Goal: Information Seeking & Learning: Learn about a topic

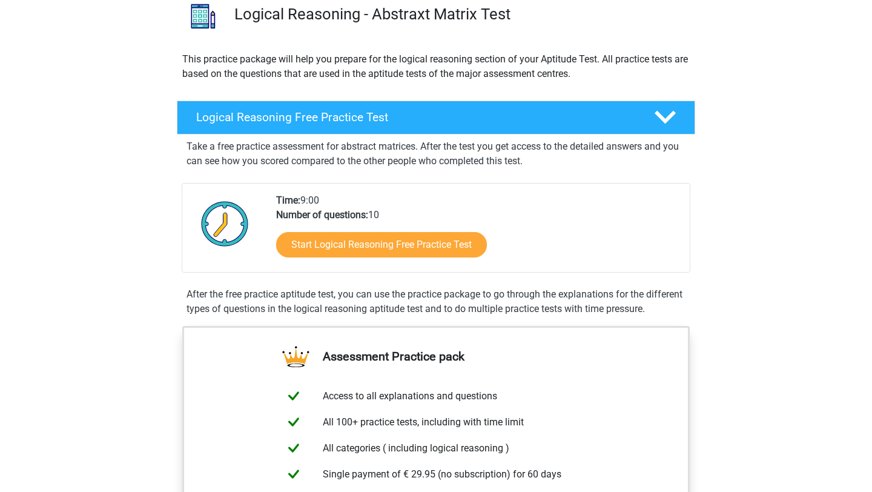
scroll to position [100, 0]
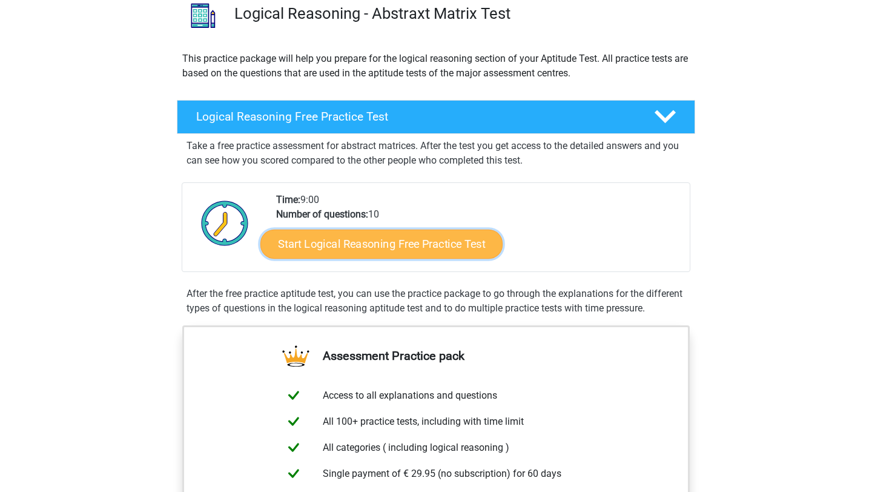
click at [454, 243] on link "Start Logical Reasoning Free Practice Test" at bounding box center [381, 243] width 242 height 29
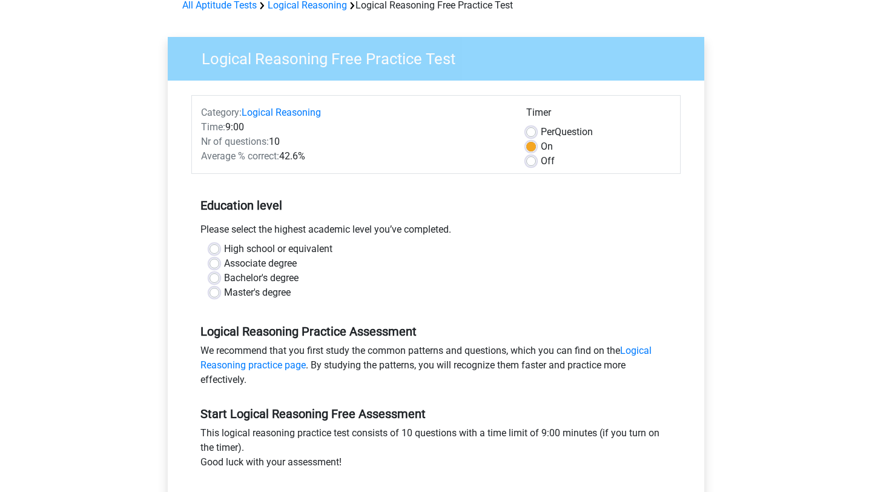
scroll to position [65, 0]
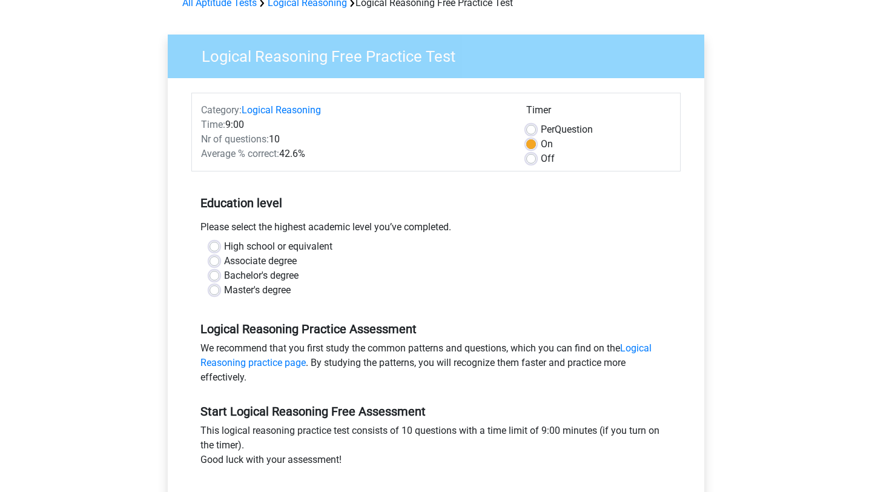
click at [259, 286] on label "Master's degree" at bounding box center [257, 290] width 67 height 15
click at [219, 286] on input "Master's degree" at bounding box center [215, 289] width 10 height 12
radio input "true"
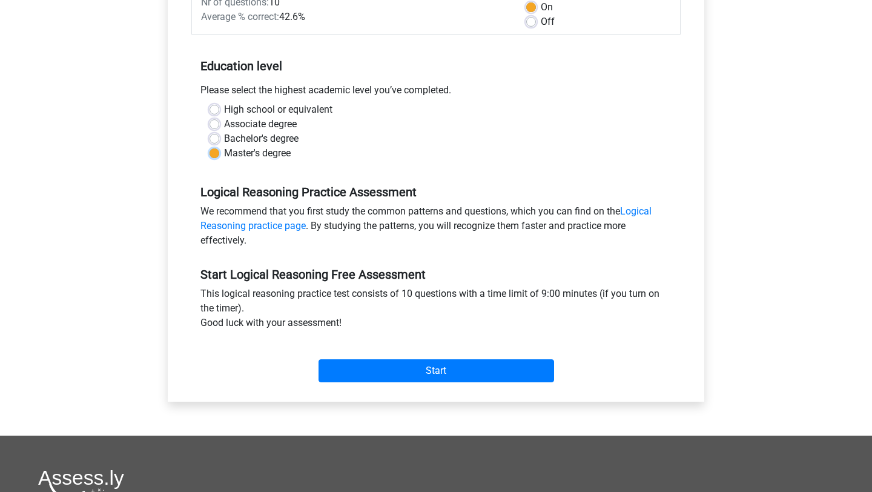
scroll to position [202, 0]
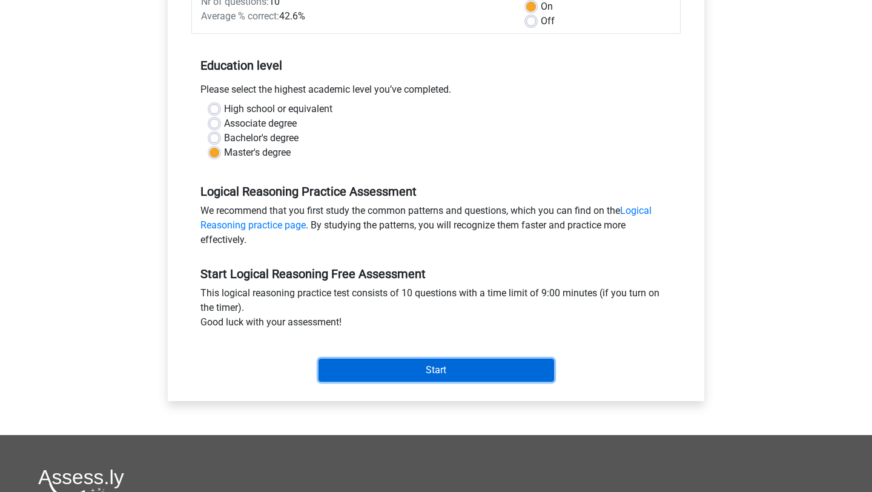
click at [410, 373] on input "Start" at bounding box center [437, 369] width 236 height 23
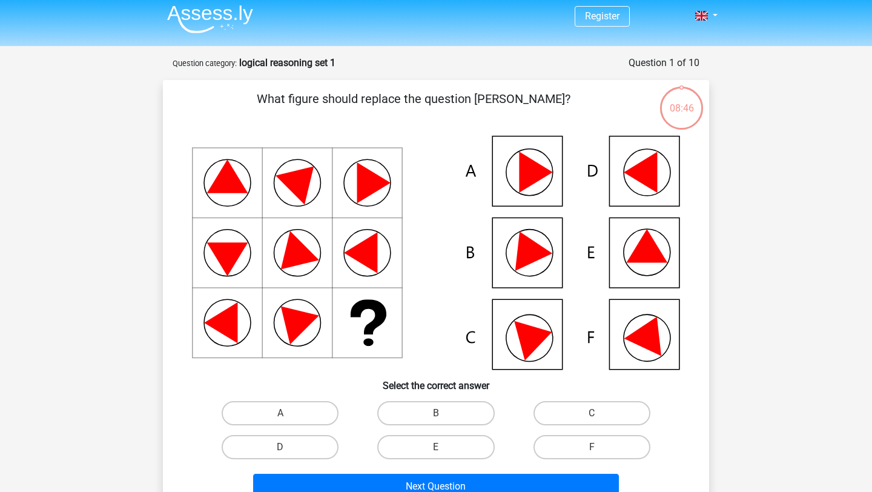
scroll to position [8, 0]
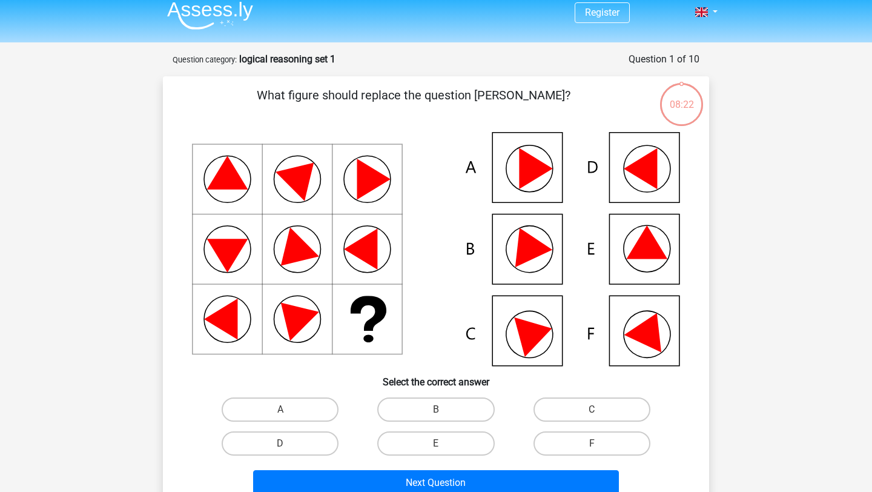
click at [529, 254] on icon at bounding box center [526, 243] width 51 height 48
click at [430, 408] on label "B" at bounding box center [435, 409] width 117 height 24
click at [436, 409] on input "B" at bounding box center [440, 413] width 8 height 8
radio input "true"
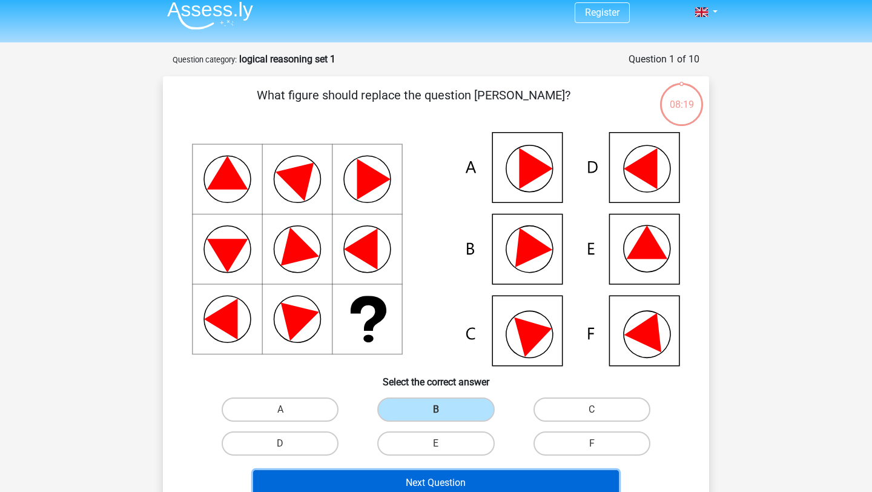
click at [485, 480] on button "Next Question" at bounding box center [436, 482] width 366 height 25
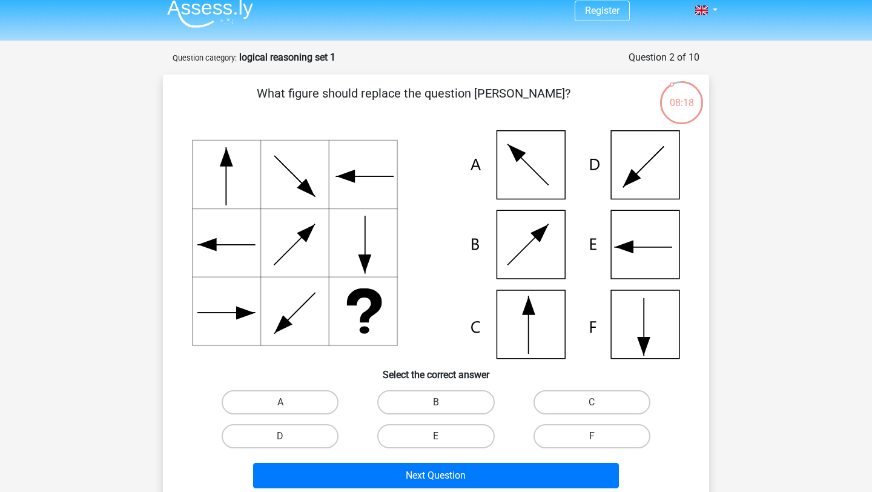
scroll to position [11, 0]
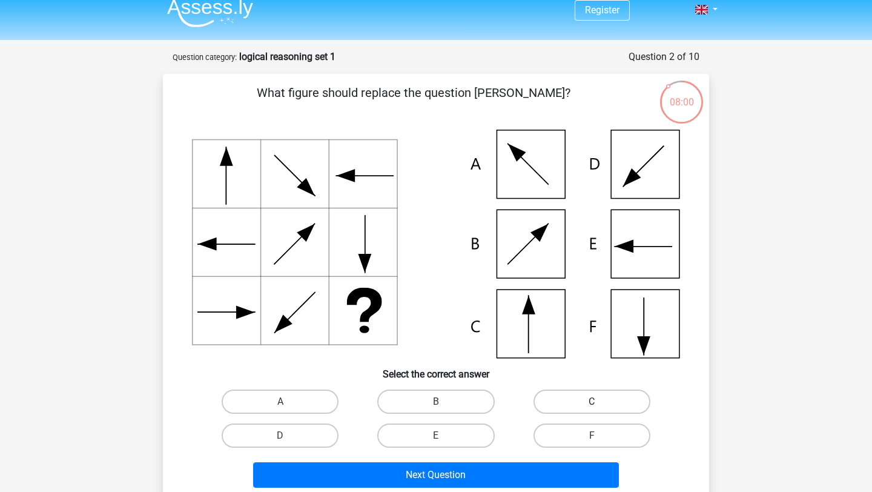
click at [617, 400] on label "C" at bounding box center [592, 401] width 117 height 24
click at [600, 401] on input "C" at bounding box center [596, 405] width 8 height 8
radio input "true"
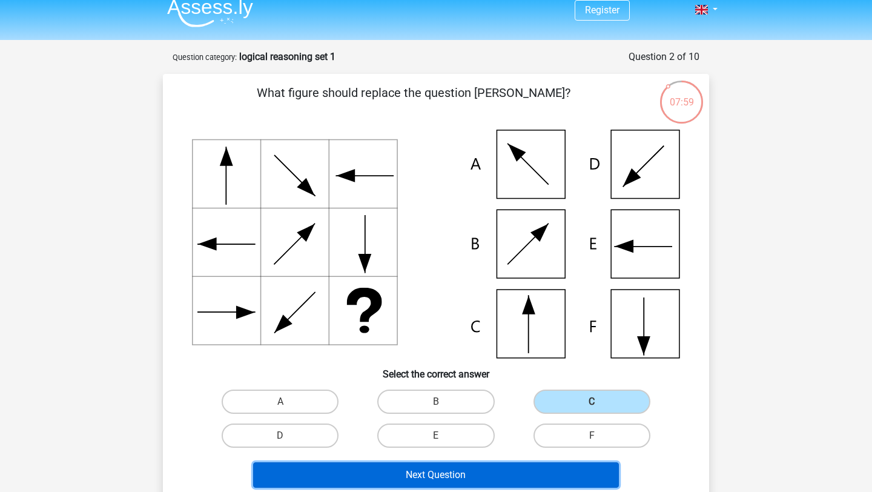
click at [516, 476] on button "Next Question" at bounding box center [436, 474] width 366 height 25
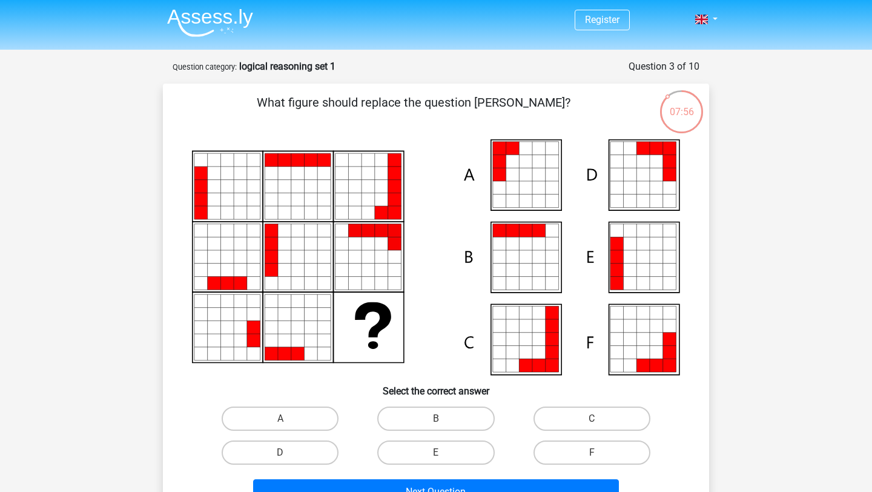
scroll to position [2, 0]
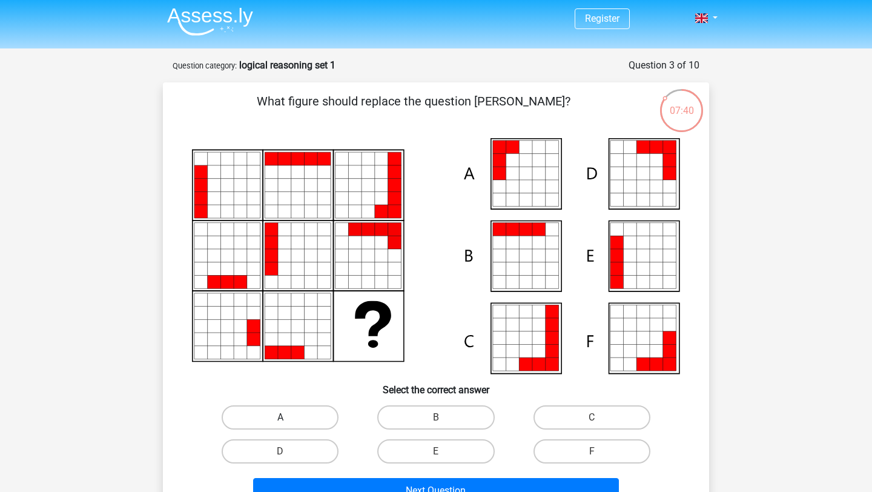
click at [288, 418] on label "A" at bounding box center [280, 417] width 117 height 24
click at [288, 418] on input "A" at bounding box center [284, 421] width 8 height 8
radio input "true"
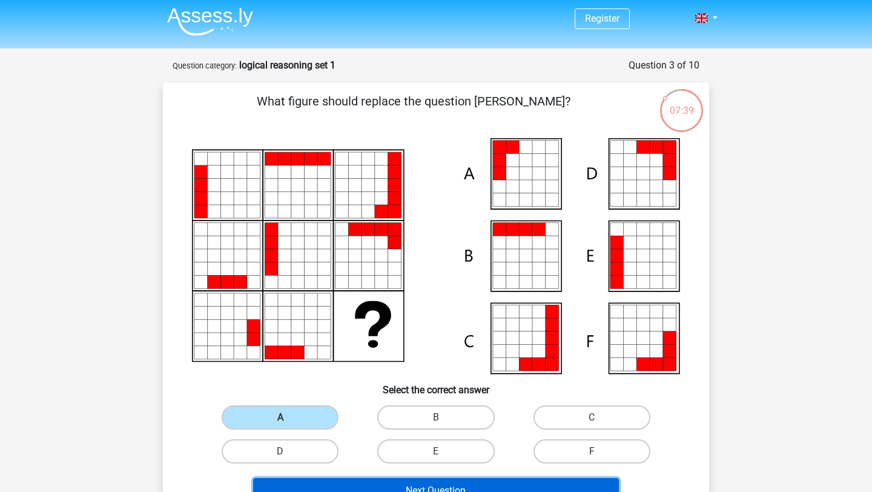
click at [454, 487] on button "Next Question" at bounding box center [436, 490] width 366 height 25
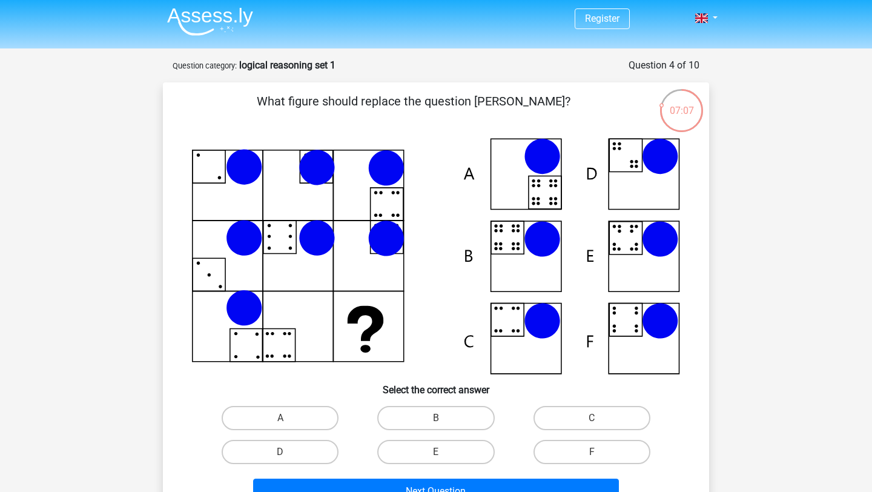
click at [540, 190] on icon at bounding box center [436, 256] width 488 height 236
click at [296, 414] on label "A" at bounding box center [280, 418] width 117 height 24
click at [288, 418] on input "A" at bounding box center [284, 422] width 8 height 8
radio input "true"
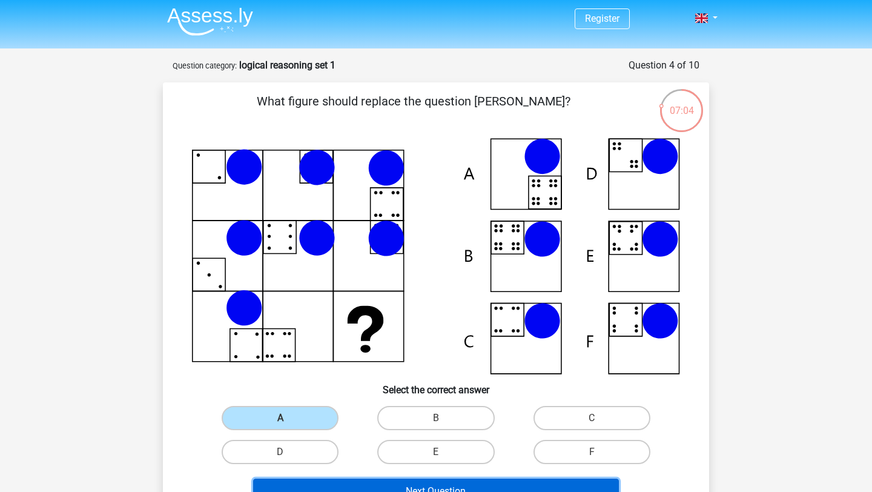
click at [390, 487] on button "Next Question" at bounding box center [436, 490] width 366 height 25
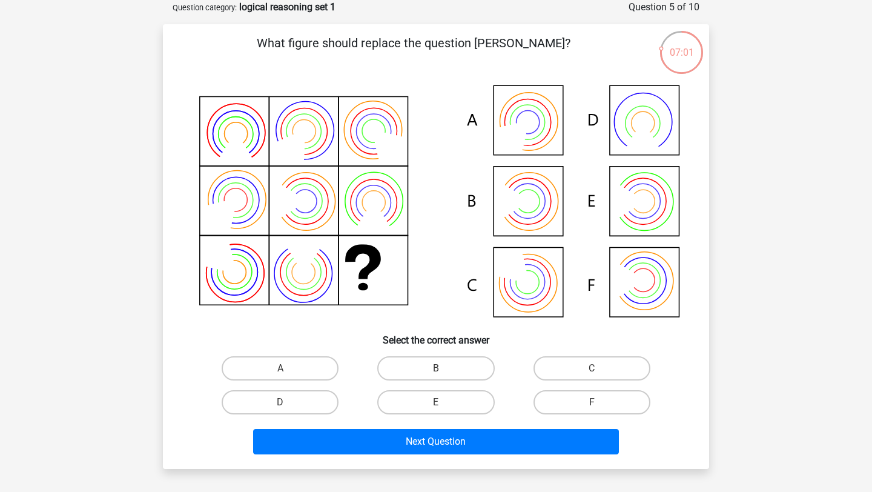
scroll to position [52, 0]
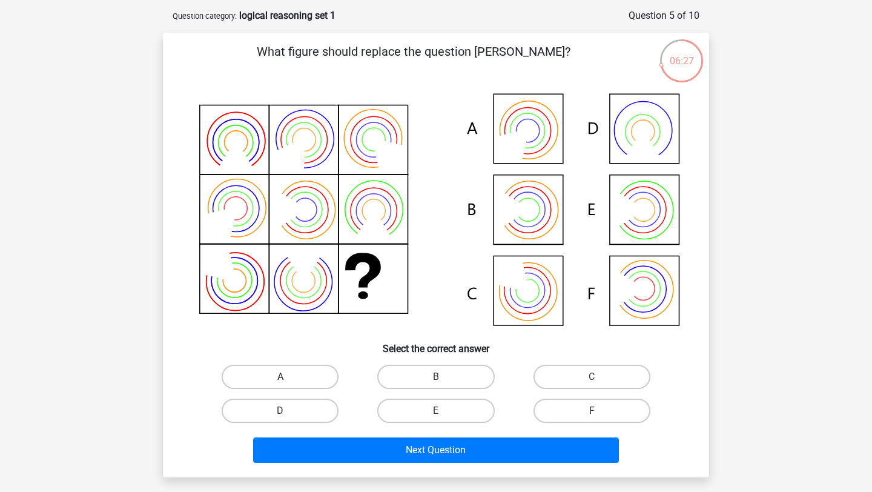
click at [276, 379] on label "A" at bounding box center [280, 377] width 117 height 24
click at [280, 379] on input "A" at bounding box center [284, 381] width 8 height 8
radio input "true"
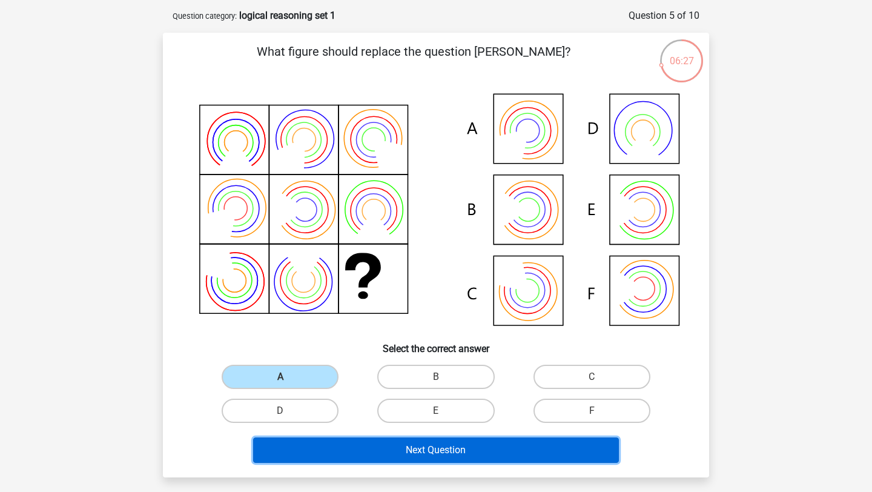
click at [377, 451] on button "Next Question" at bounding box center [436, 449] width 366 height 25
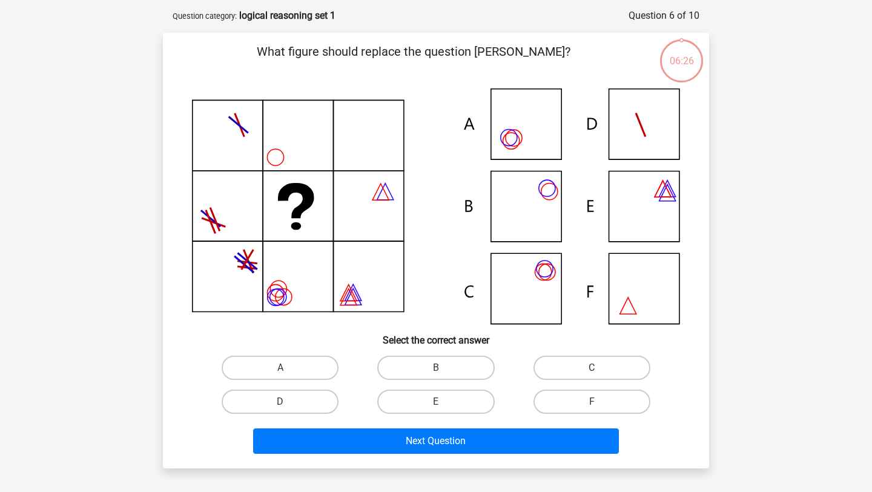
scroll to position [61, 0]
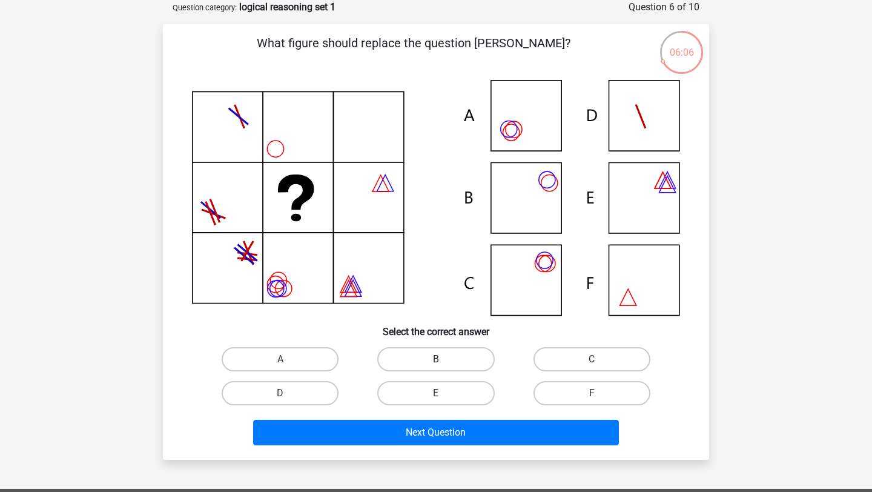
click at [446, 357] on label "B" at bounding box center [435, 359] width 117 height 24
click at [444, 359] on input "B" at bounding box center [440, 363] width 8 height 8
radio input "true"
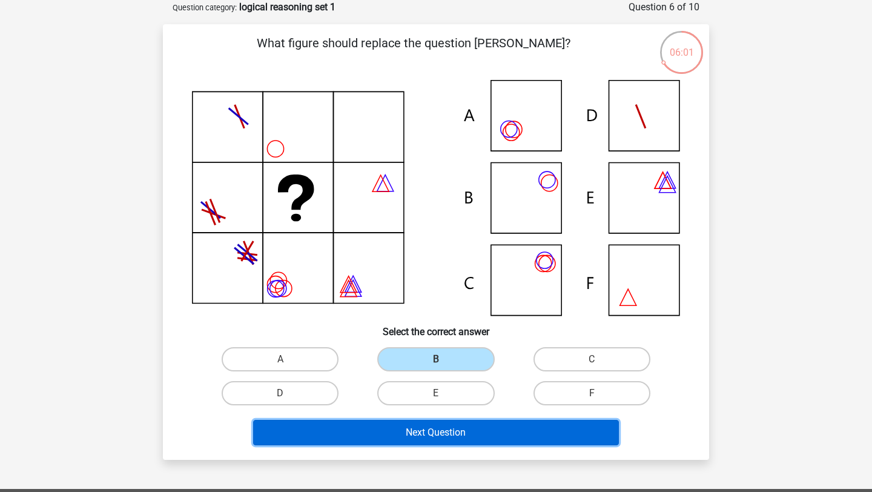
click at [464, 428] on button "Next Question" at bounding box center [436, 432] width 366 height 25
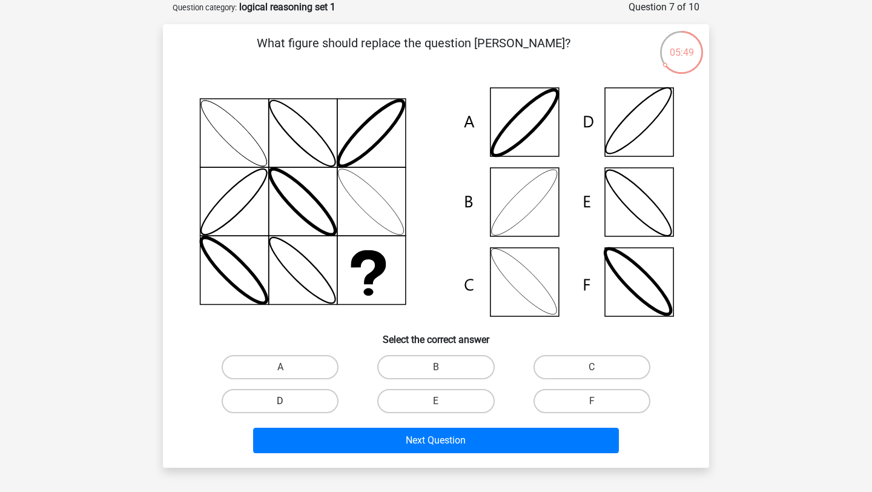
click at [313, 405] on label "D" at bounding box center [280, 401] width 117 height 24
click at [288, 405] on input "D" at bounding box center [284, 405] width 8 height 8
radio input "true"
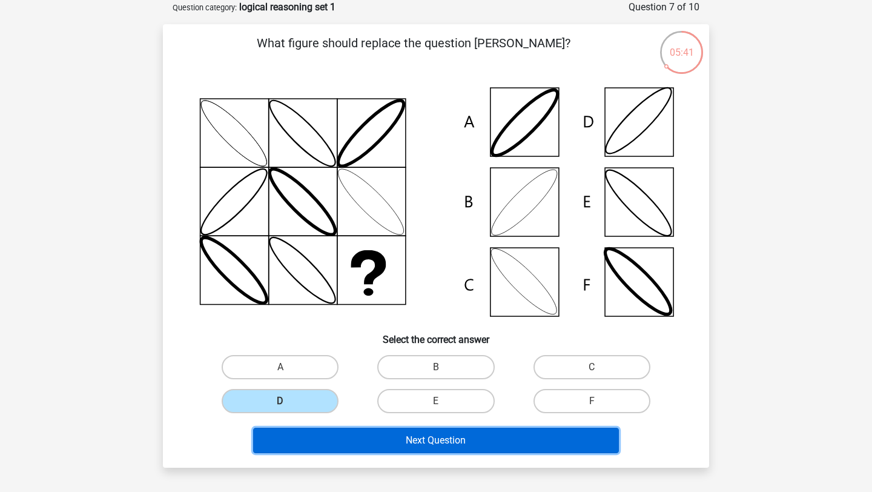
click at [424, 443] on button "Next Question" at bounding box center [436, 440] width 366 height 25
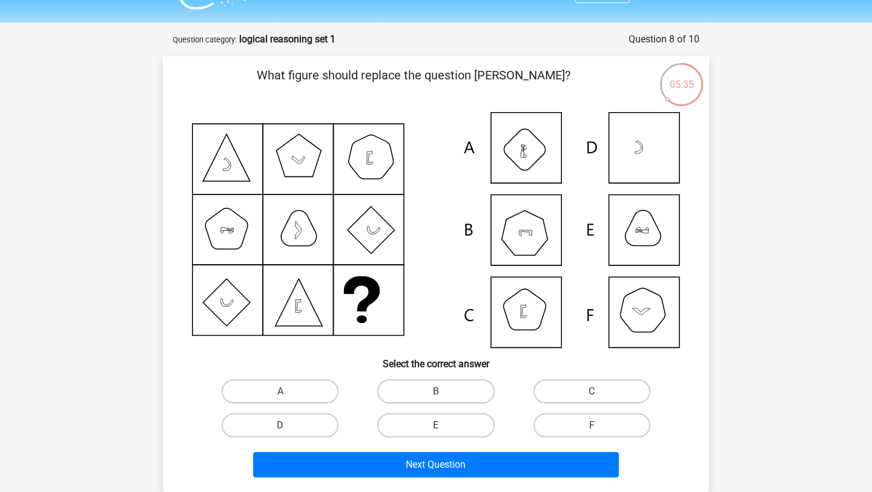
scroll to position [38, 0]
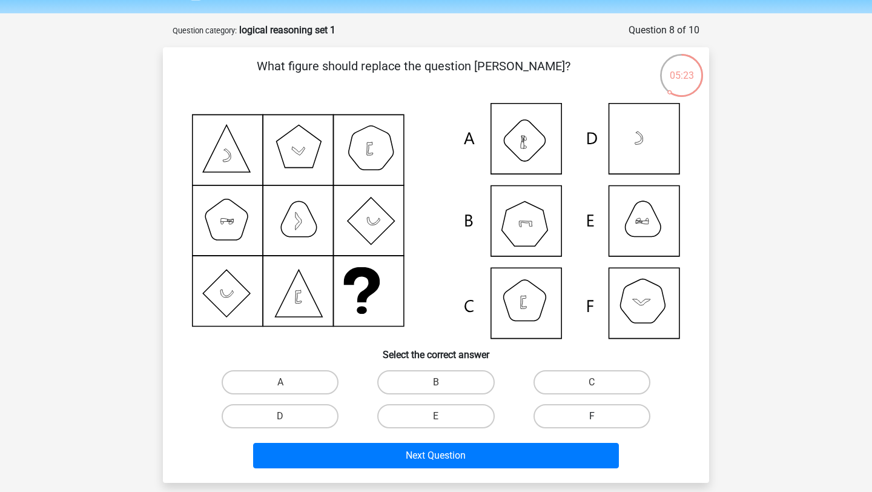
click at [592, 412] on label "F" at bounding box center [592, 416] width 117 height 24
click at [592, 416] on input "F" at bounding box center [596, 420] width 8 height 8
radio input "true"
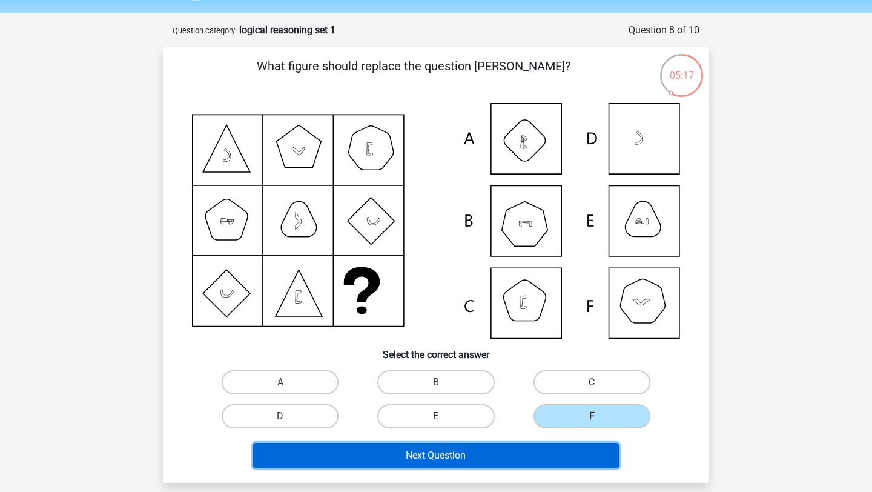
click at [546, 458] on button "Next Question" at bounding box center [436, 455] width 366 height 25
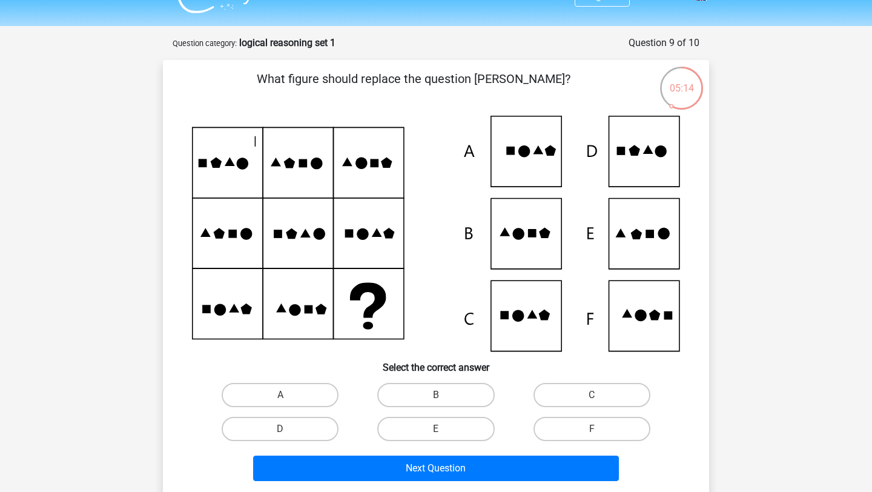
scroll to position [24, 0]
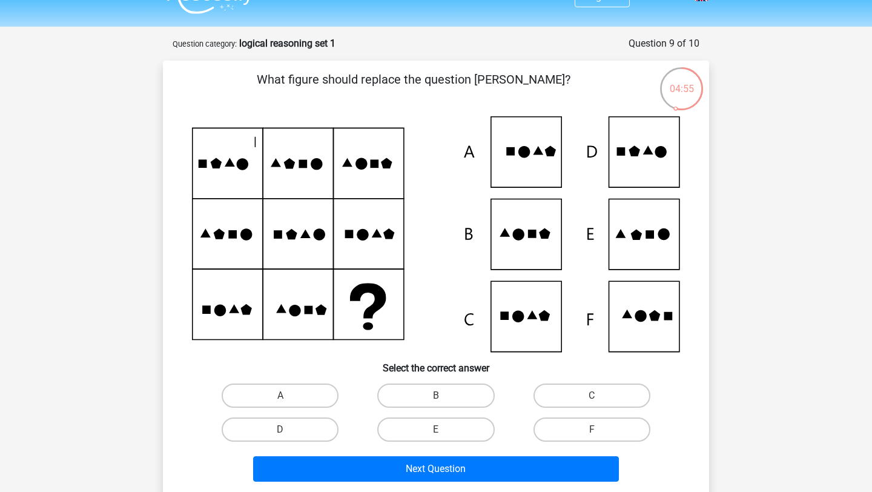
click at [517, 319] on icon at bounding box center [518, 317] width 12 height 12
click at [589, 388] on label "C" at bounding box center [592, 395] width 117 height 24
click at [592, 395] on input "C" at bounding box center [596, 399] width 8 height 8
radio input "true"
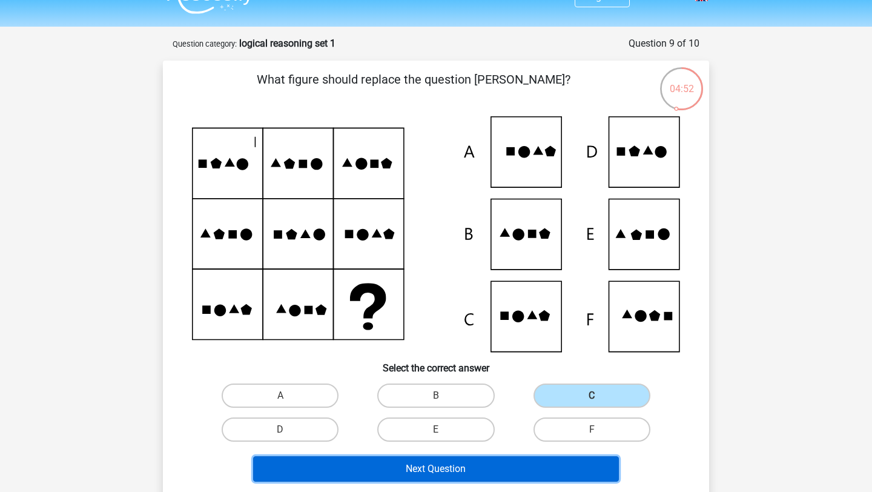
click at [527, 469] on button "Next Question" at bounding box center [436, 468] width 366 height 25
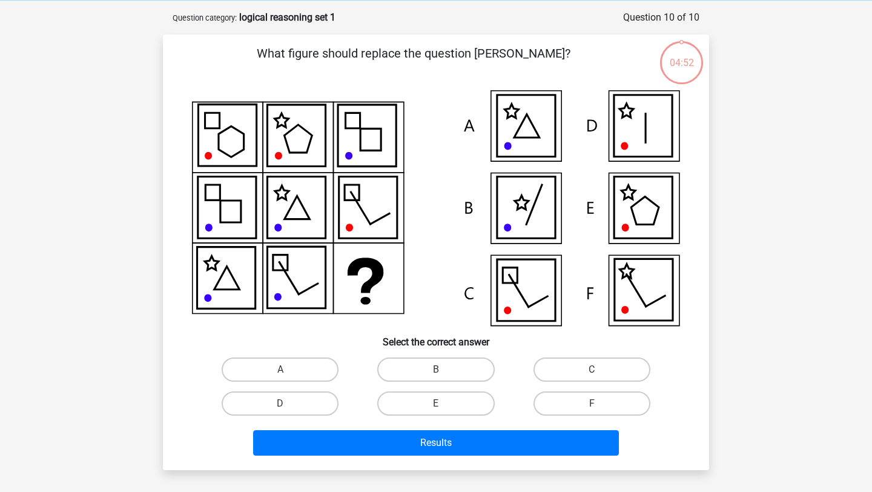
scroll to position [61, 0]
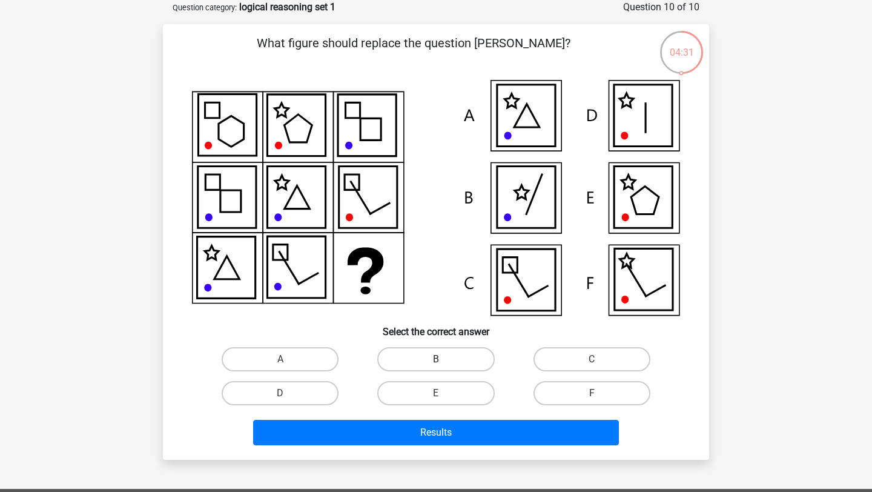
click at [443, 356] on label "B" at bounding box center [435, 359] width 117 height 24
click at [443, 359] on input "B" at bounding box center [440, 363] width 8 height 8
radio input "true"
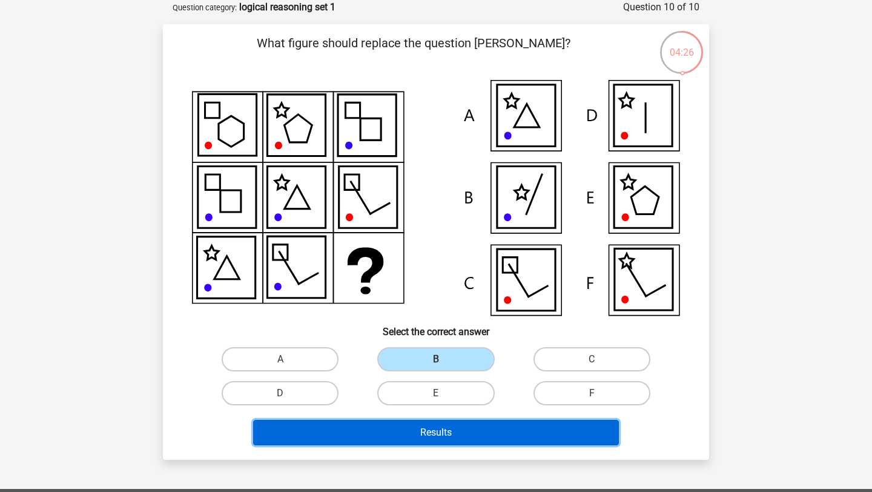
click at [439, 428] on button "Results" at bounding box center [436, 432] width 366 height 25
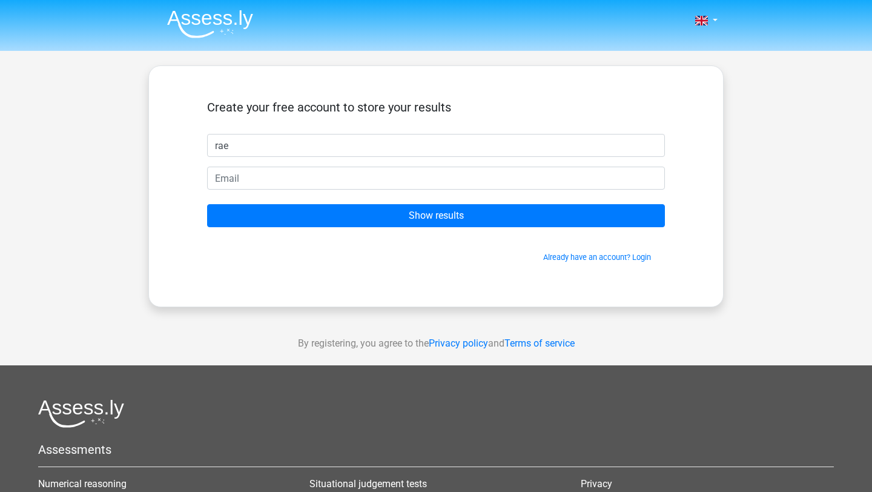
type input "rae"
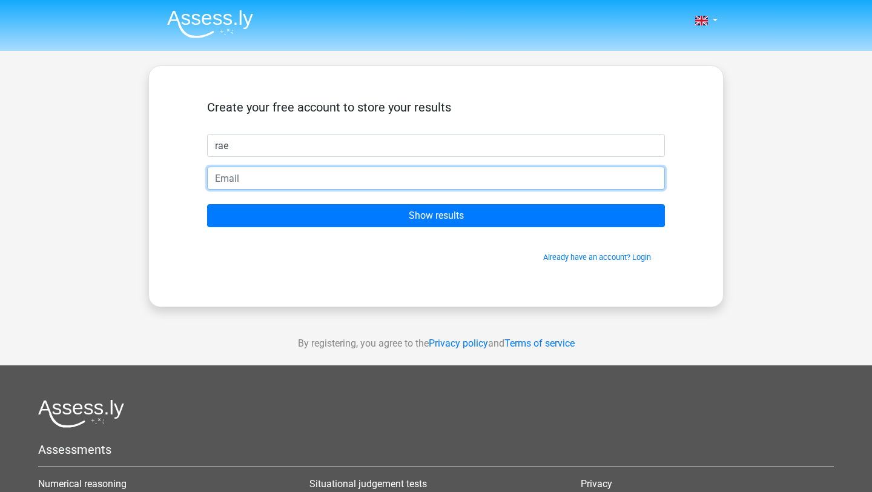
click at [445, 182] on input "email" at bounding box center [436, 178] width 458 height 23
type input "[EMAIL_ADDRESS][DOMAIN_NAME]"
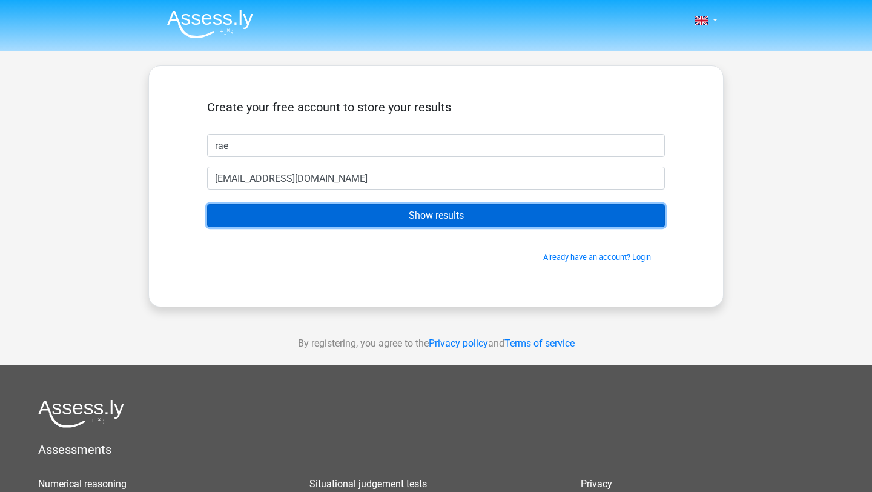
click at [386, 221] on input "Show results" at bounding box center [436, 215] width 458 height 23
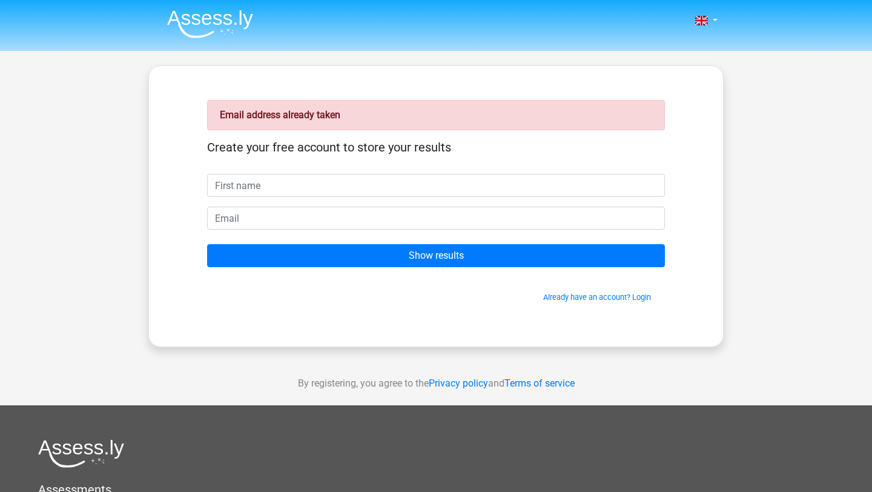
click at [363, 189] on input "text" at bounding box center [436, 185] width 458 height 23
type input "rae"
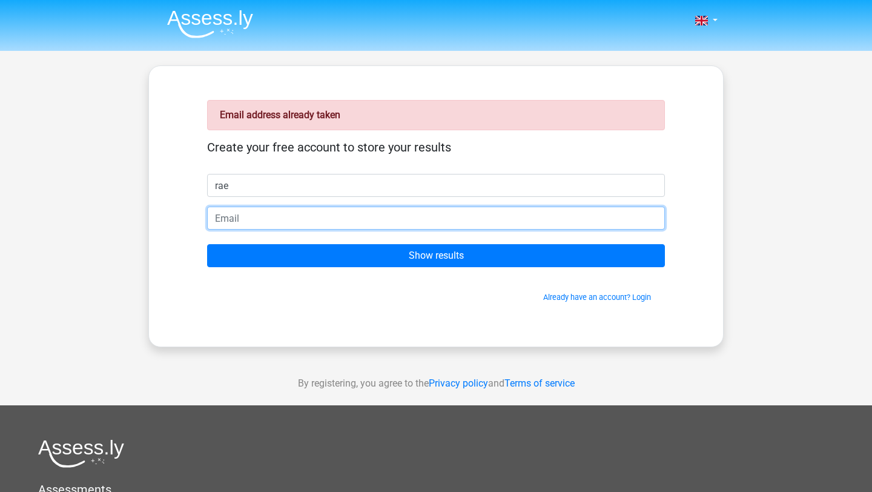
click at [354, 210] on input "email" at bounding box center [436, 217] width 458 height 23
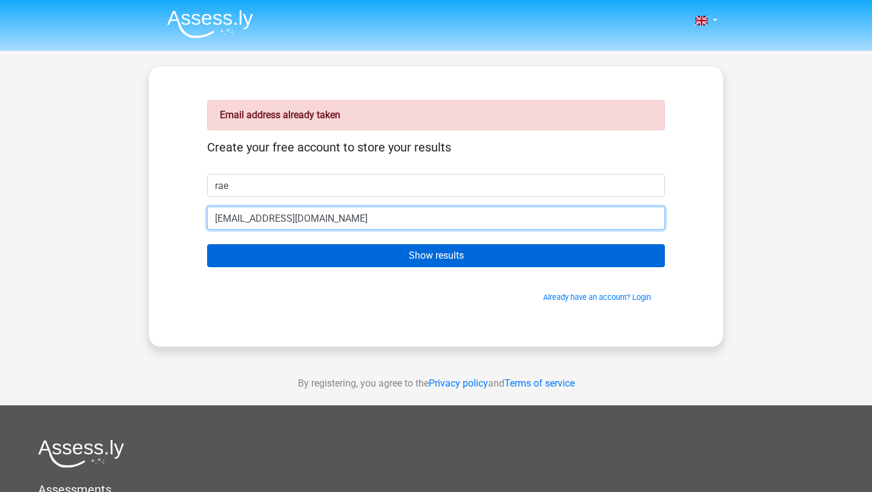
type input "[EMAIL_ADDRESS][DOMAIN_NAME]"
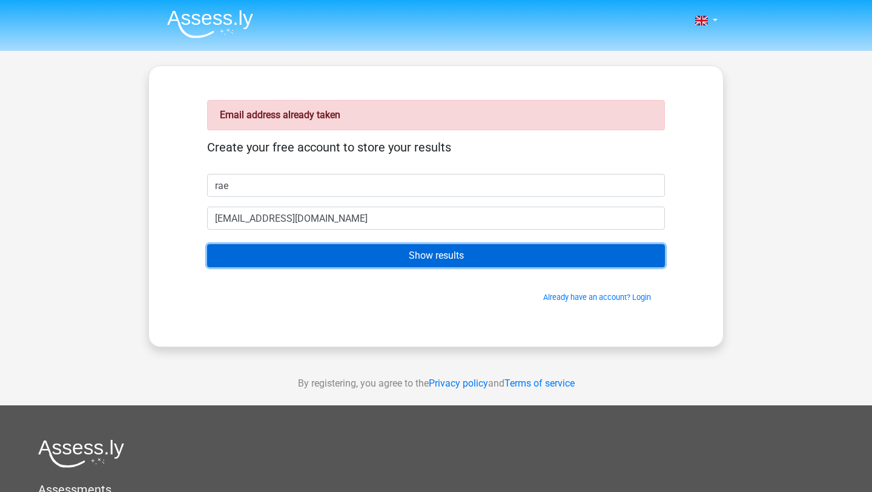
click at [412, 253] on input "Show results" at bounding box center [436, 255] width 458 height 23
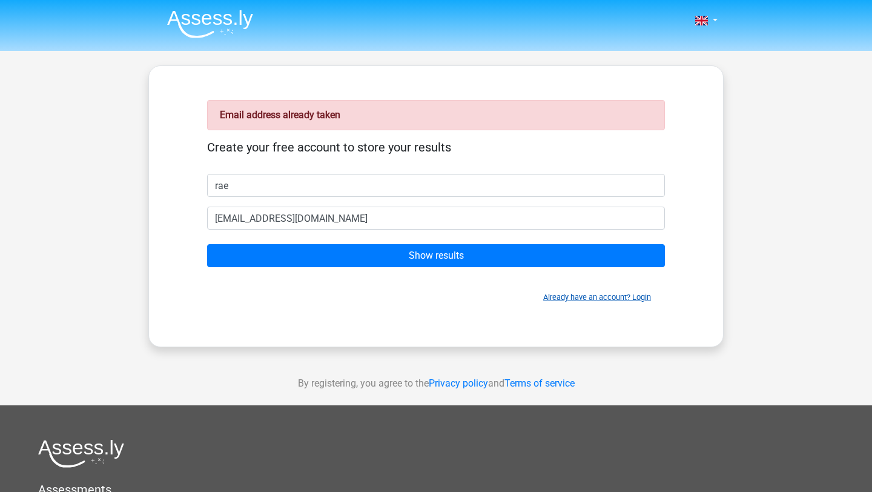
click at [610, 294] on link "Already have an account? Login" at bounding box center [597, 296] width 108 height 9
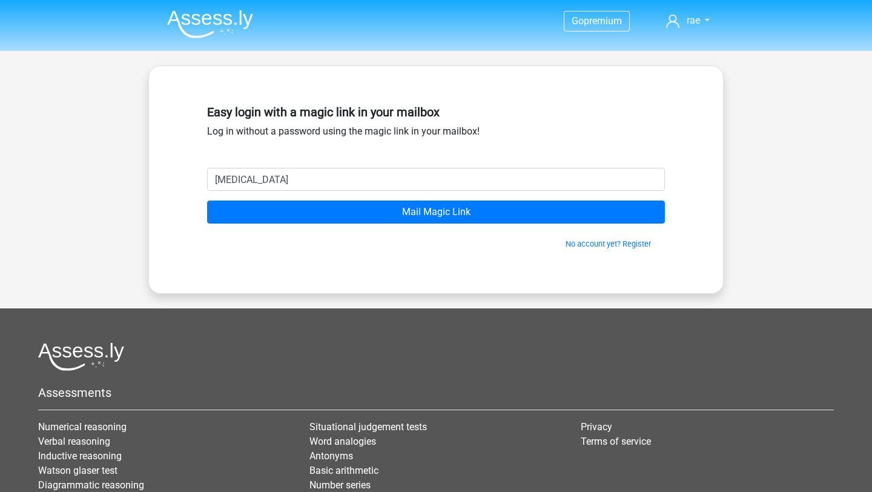
type input "[EMAIL_ADDRESS][DOMAIN_NAME]"
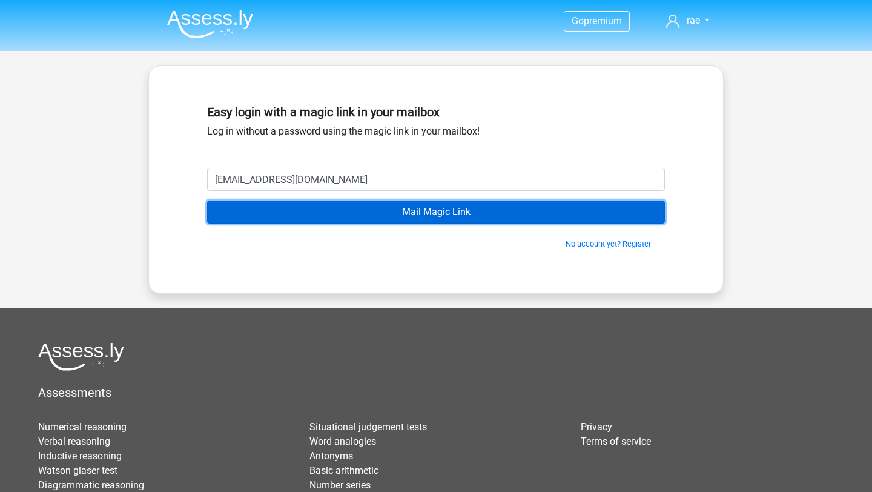
click at [384, 214] on input "Mail Magic Link" at bounding box center [436, 211] width 458 height 23
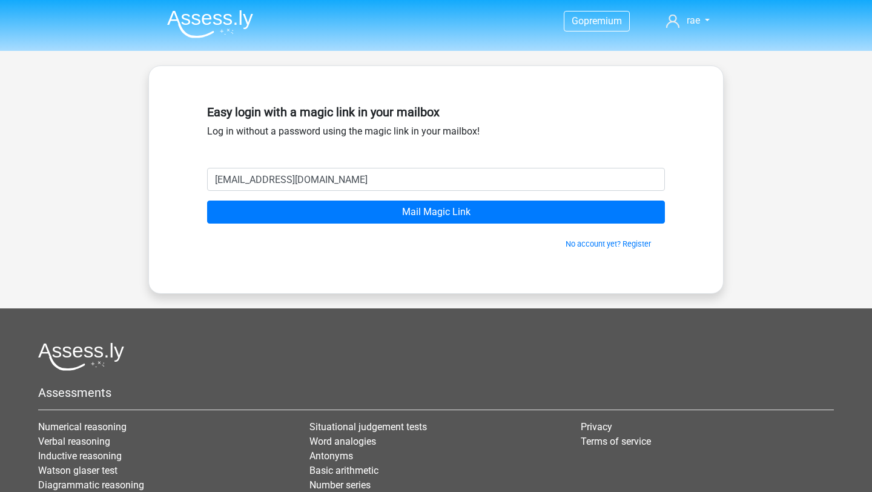
click at [344, 173] on input "bananasforster@gmail.com" at bounding box center [436, 179] width 458 height 23
type input "k"
click at [596, 245] on link "No account yet? Register" at bounding box center [608, 243] width 85 height 9
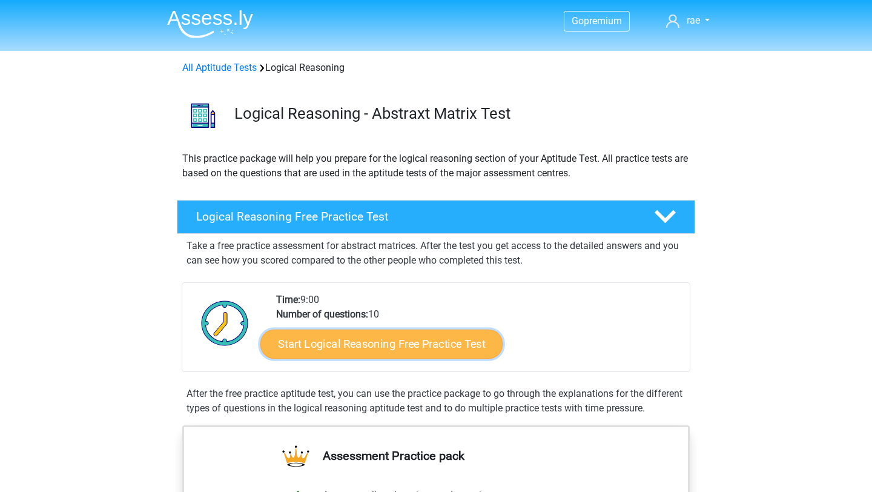
click at [379, 346] on link "Start Logical Reasoning Free Practice Test" at bounding box center [381, 343] width 242 height 29
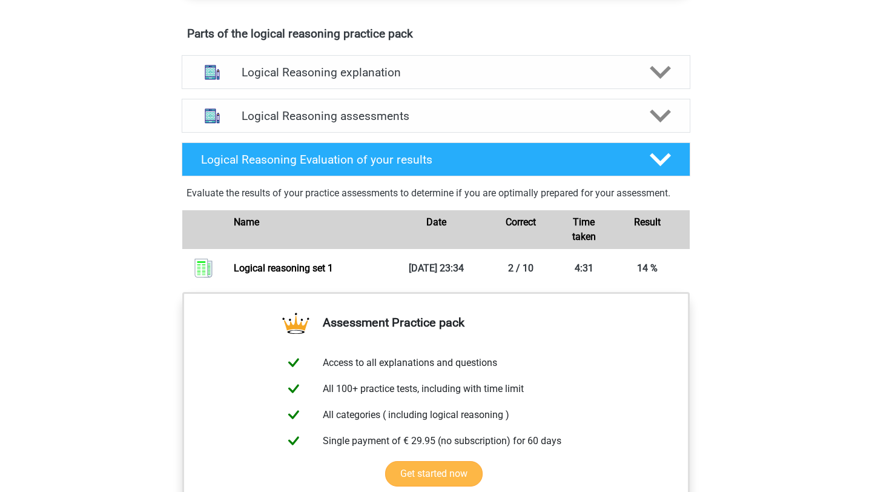
scroll to position [653, 0]
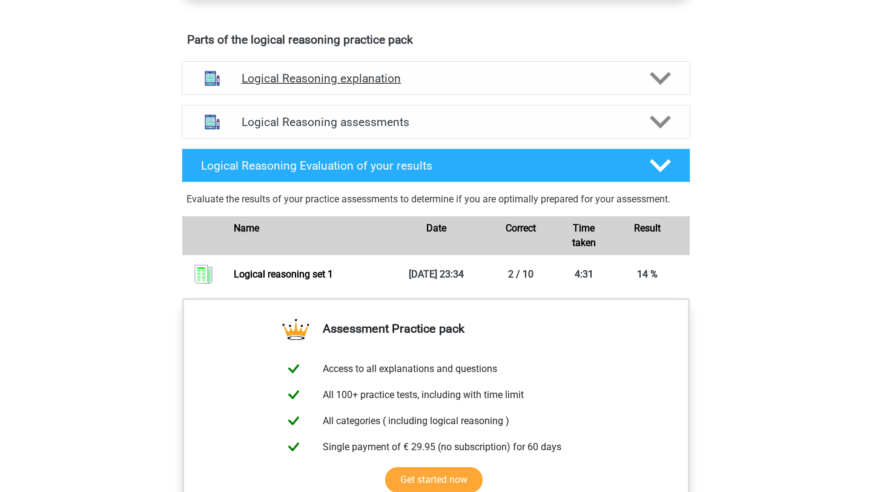
click at [358, 85] on h4 "Logical Reasoning explanation" at bounding box center [436, 78] width 389 height 14
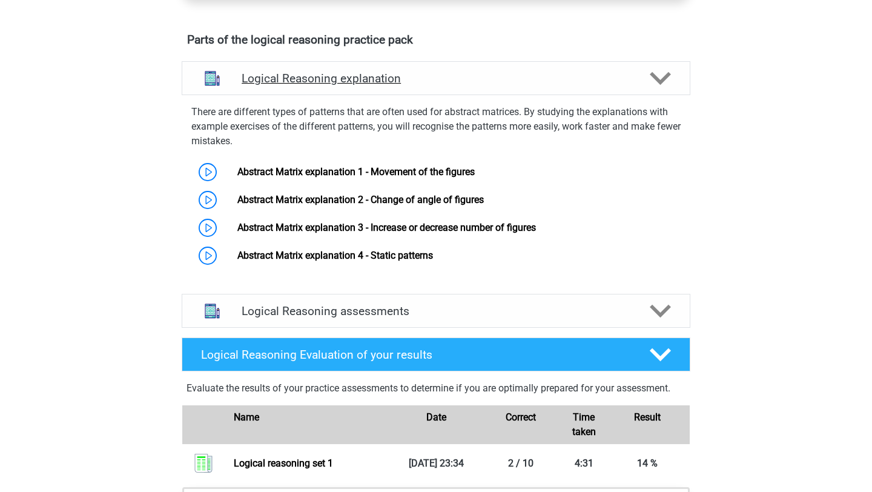
click at [355, 85] on h4 "Logical Reasoning explanation" at bounding box center [436, 78] width 389 height 14
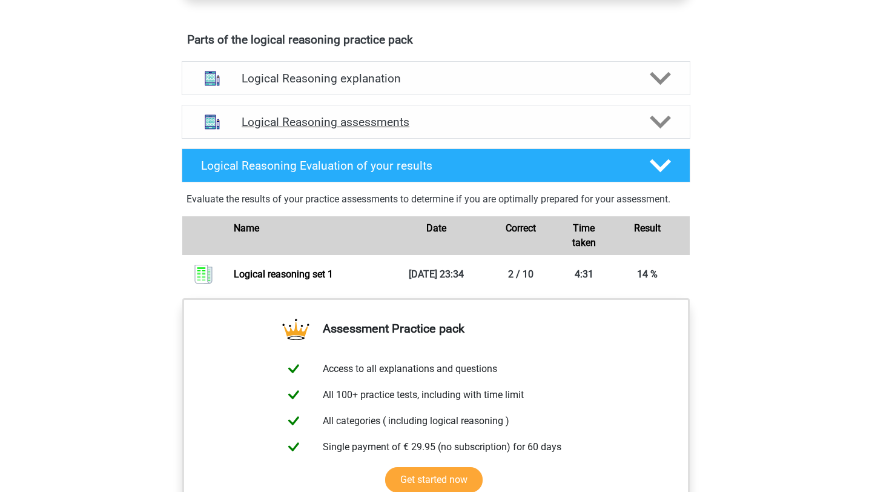
click at [337, 129] on h4 "Logical Reasoning assessments" at bounding box center [436, 122] width 389 height 14
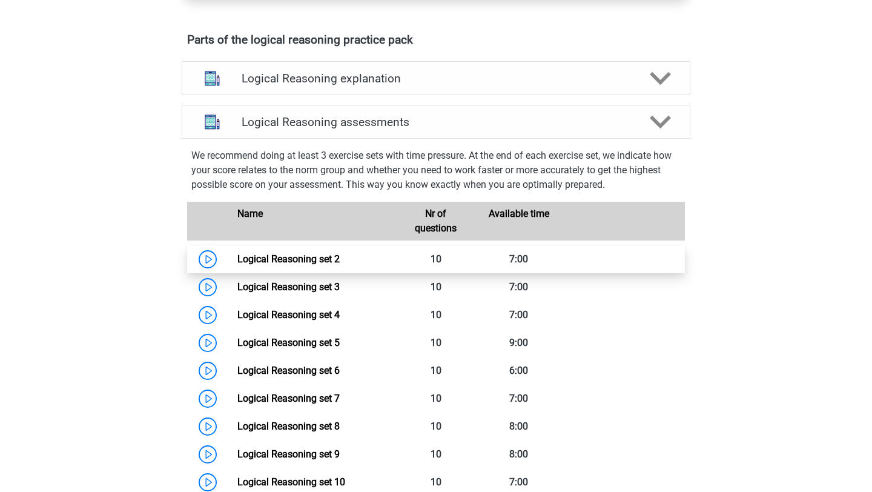
click at [281, 265] on link "Logical Reasoning set 2" at bounding box center [288, 259] width 102 height 12
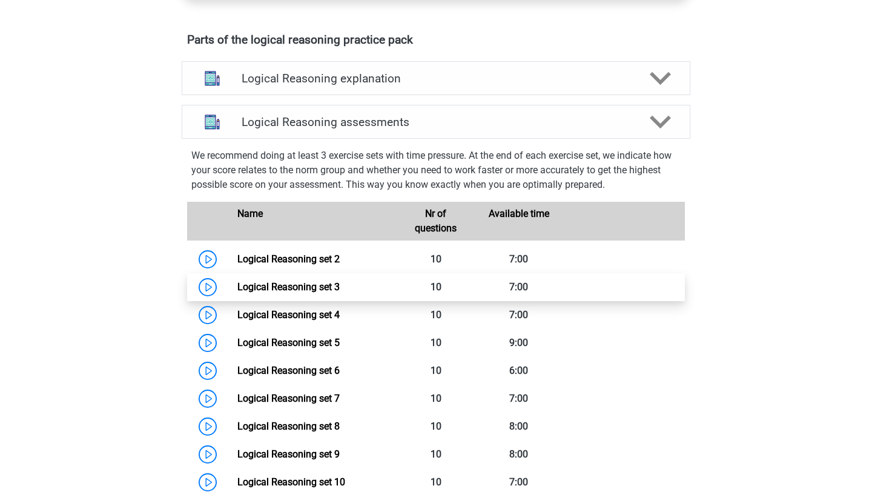
click at [320, 292] on link "Logical Reasoning set 3" at bounding box center [288, 287] width 102 height 12
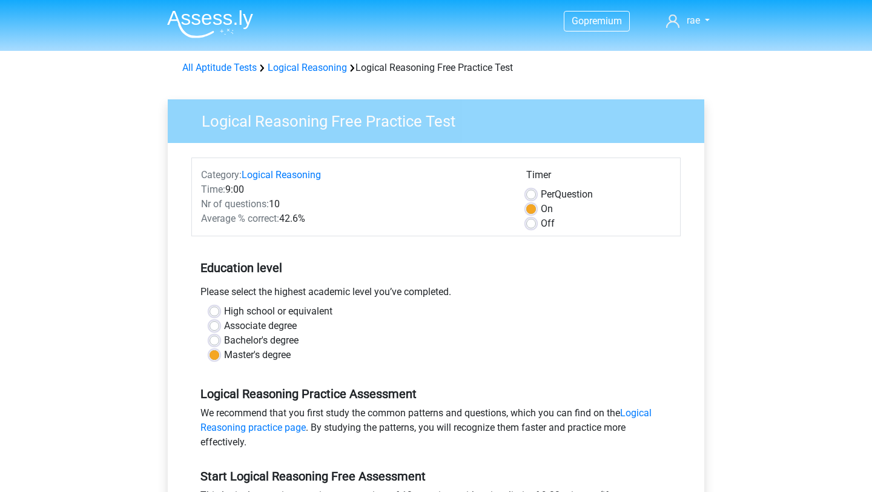
click at [248, 311] on label "High school or equivalent" at bounding box center [278, 311] width 108 height 15
click at [219, 311] on input "High school or equivalent" at bounding box center [215, 310] width 10 height 12
radio input "true"
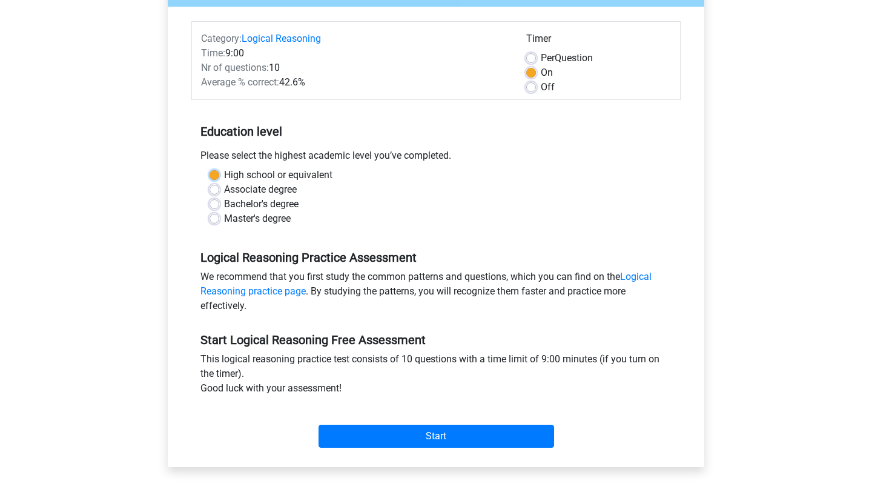
scroll to position [151, 0]
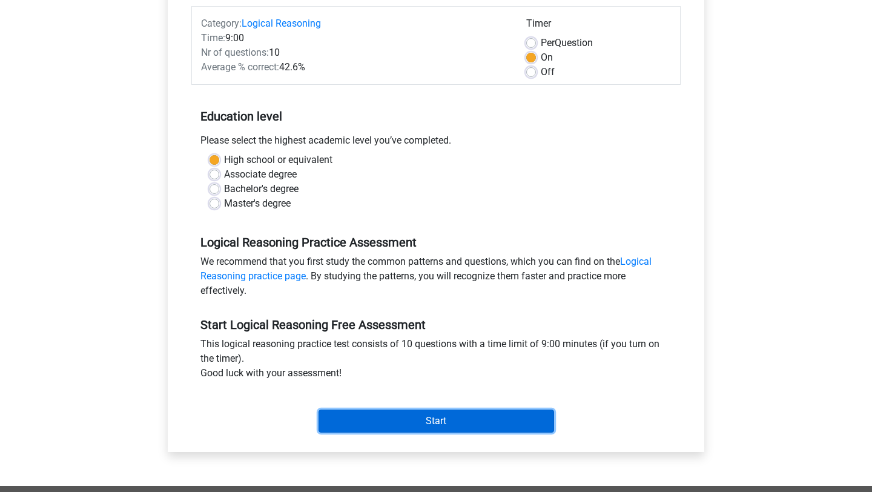
click at [403, 426] on input "Start" at bounding box center [437, 420] width 236 height 23
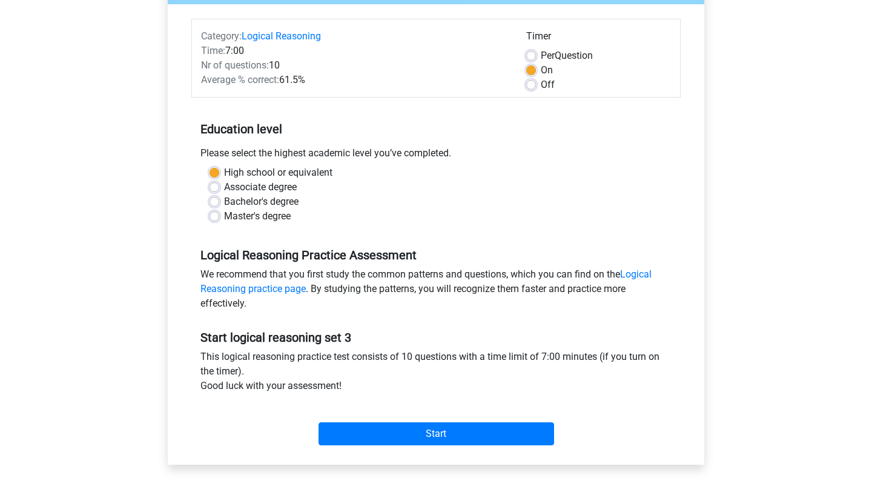
scroll to position [142, 0]
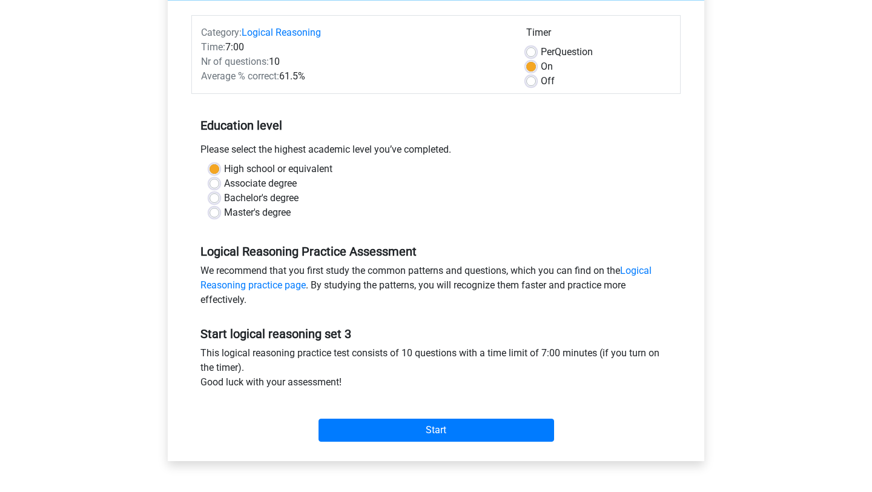
click at [251, 213] on label "Master's degree" at bounding box center [257, 212] width 67 height 15
click at [219, 213] on input "Master's degree" at bounding box center [215, 211] width 10 height 12
radio input "true"
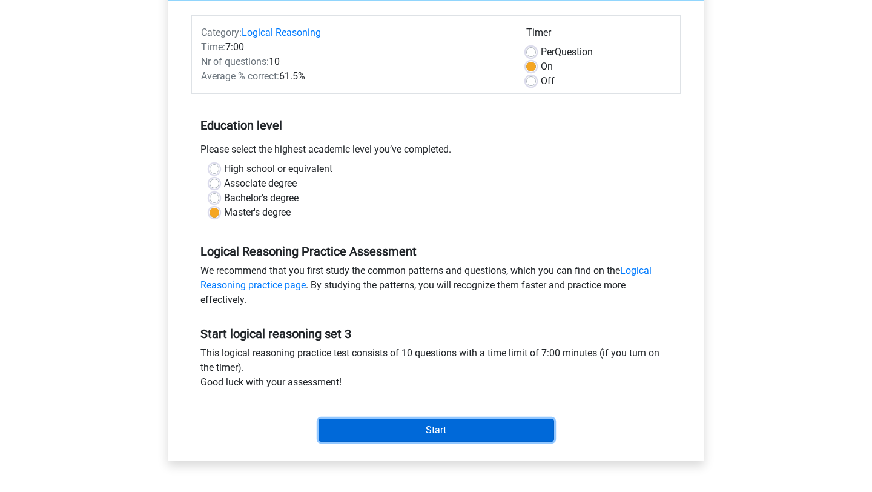
click at [429, 432] on input "Start" at bounding box center [437, 429] width 236 height 23
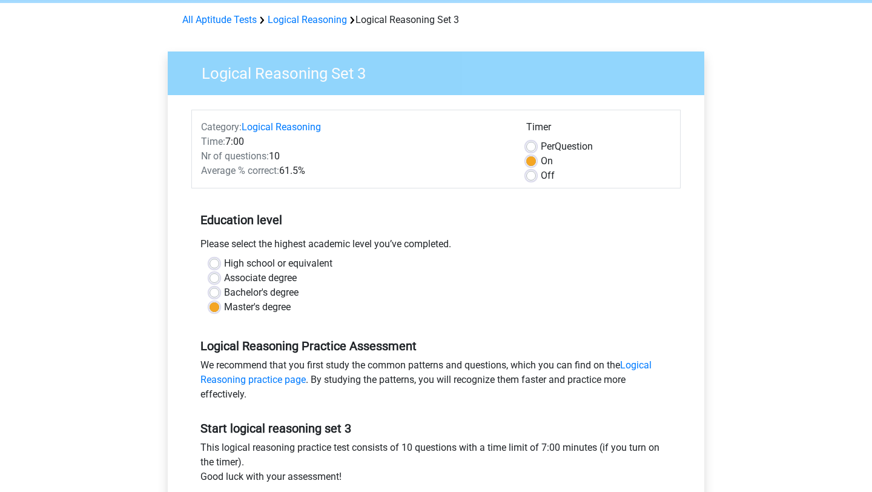
scroll to position [0, 0]
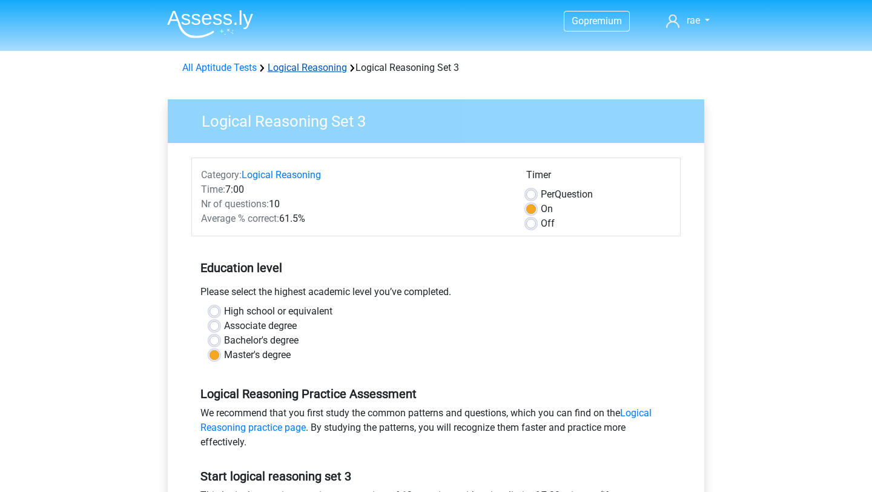
click at [279, 66] on link "Logical Reasoning" at bounding box center [307, 68] width 79 height 12
click at [227, 71] on link "All Aptitude Tests" at bounding box center [219, 68] width 74 height 12
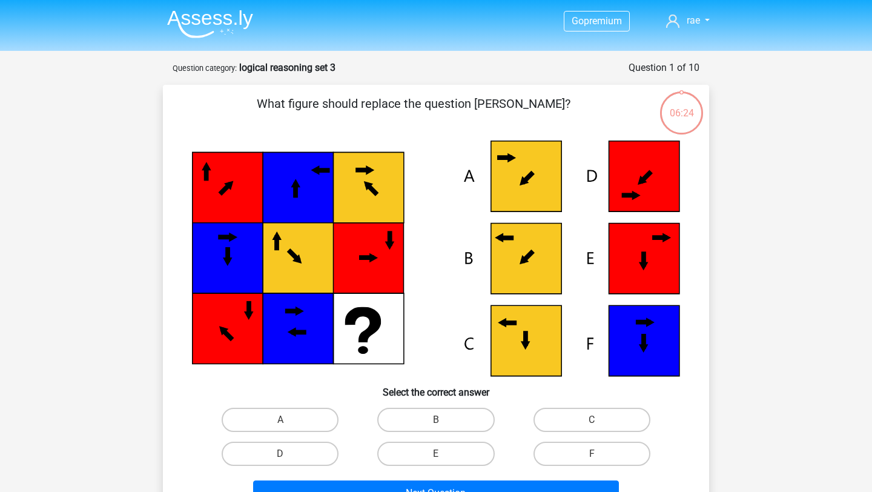
click at [531, 256] on icon at bounding box center [527, 256] width 7 height 7
click at [428, 417] on label "B" at bounding box center [435, 420] width 117 height 24
click at [436, 420] on input "B" at bounding box center [440, 424] width 8 height 8
radio input "true"
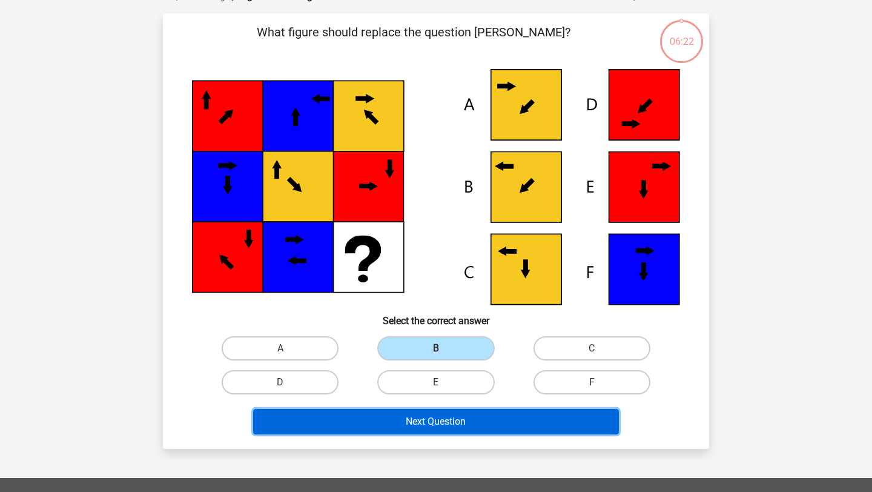
click at [420, 425] on button "Next Question" at bounding box center [436, 421] width 366 height 25
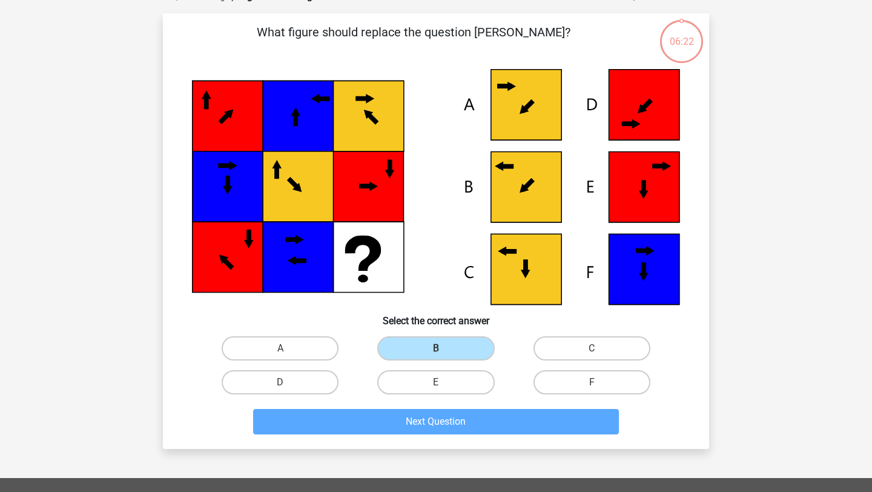
scroll to position [61, 0]
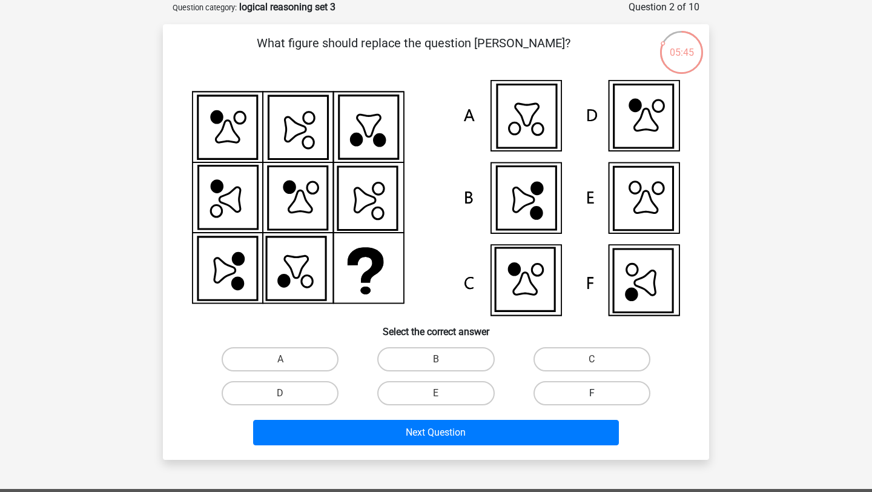
click at [584, 392] on label "F" at bounding box center [592, 393] width 117 height 24
click at [592, 393] on input "F" at bounding box center [596, 397] width 8 height 8
radio input "true"
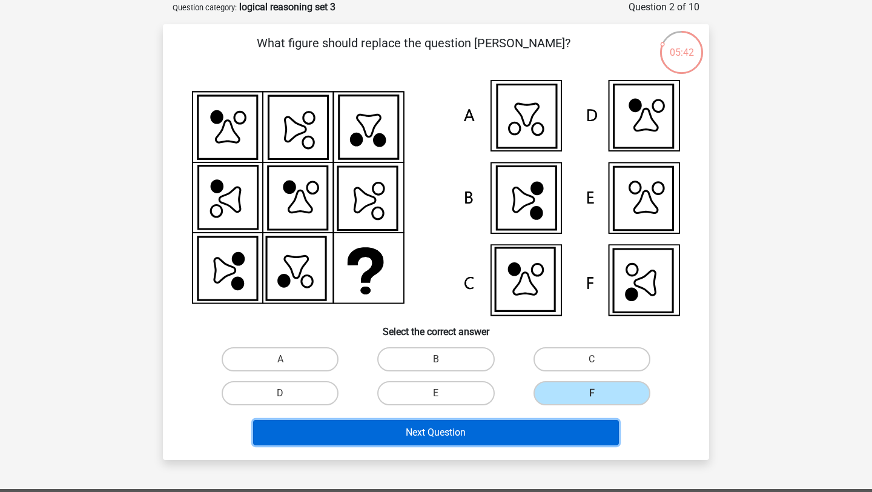
click at [500, 431] on button "Next Question" at bounding box center [436, 432] width 366 height 25
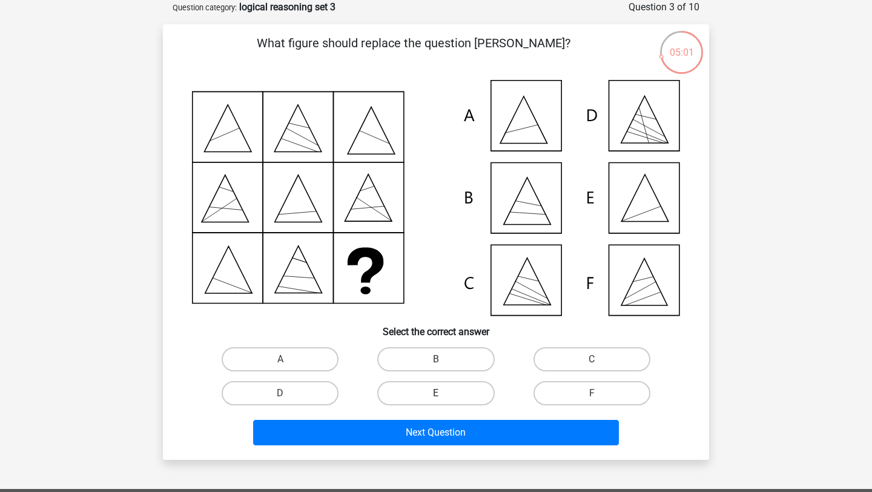
click at [455, 388] on label "E" at bounding box center [435, 393] width 117 height 24
click at [444, 393] on input "E" at bounding box center [440, 397] width 8 height 8
radio input "true"
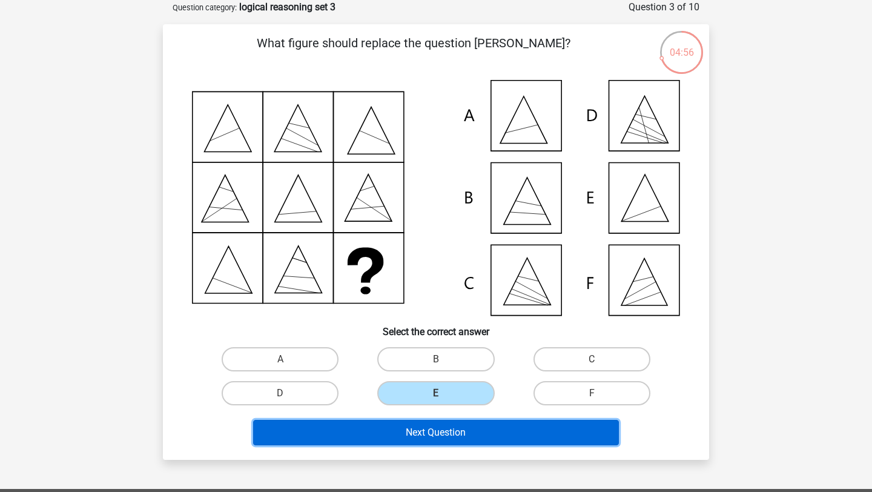
click at [432, 437] on button "Next Question" at bounding box center [436, 432] width 366 height 25
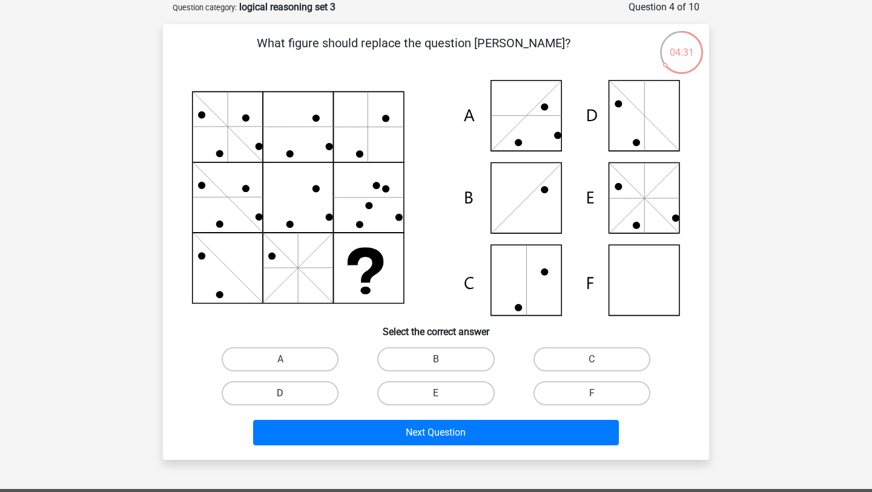
click at [296, 397] on label "D" at bounding box center [280, 393] width 117 height 24
click at [288, 397] on input "D" at bounding box center [284, 397] width 8 height 8
radio input "true"
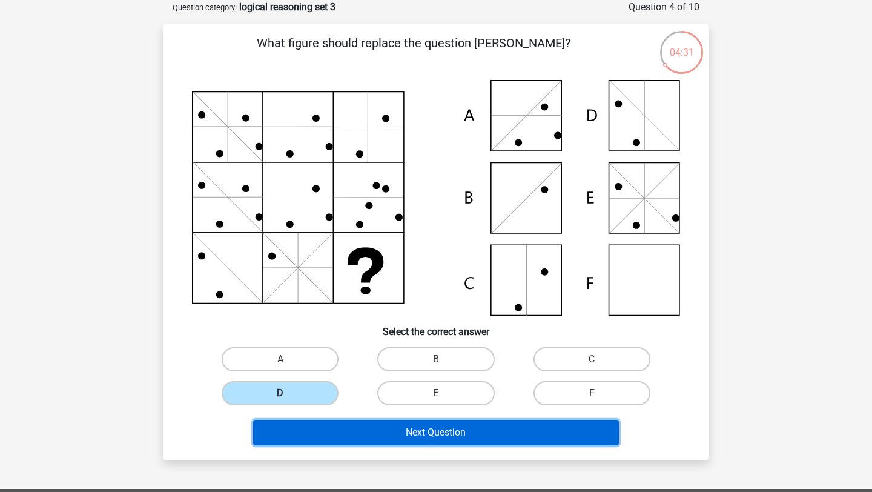
click at [346, 431] on button "Next Question" at bounding box center [436, 432] width 366 height 25
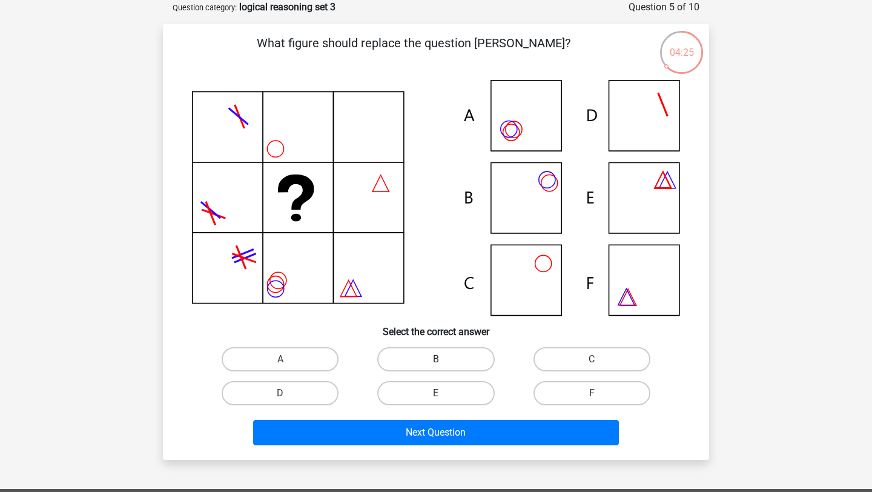
click at [405, 358] on label "B" at bounding box center [435, 359] width 117 height 24
click at [436, 359] on input "B" at bounding box center [440, 363] width 8 height 8
radio input "true"
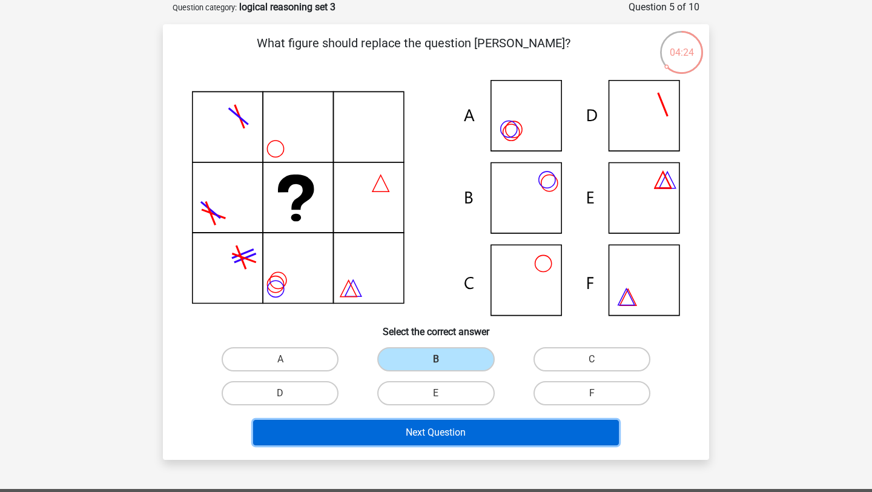
click at [402, 430] on button "Next Question" at bounding box center [436, 432] width 366 height 25
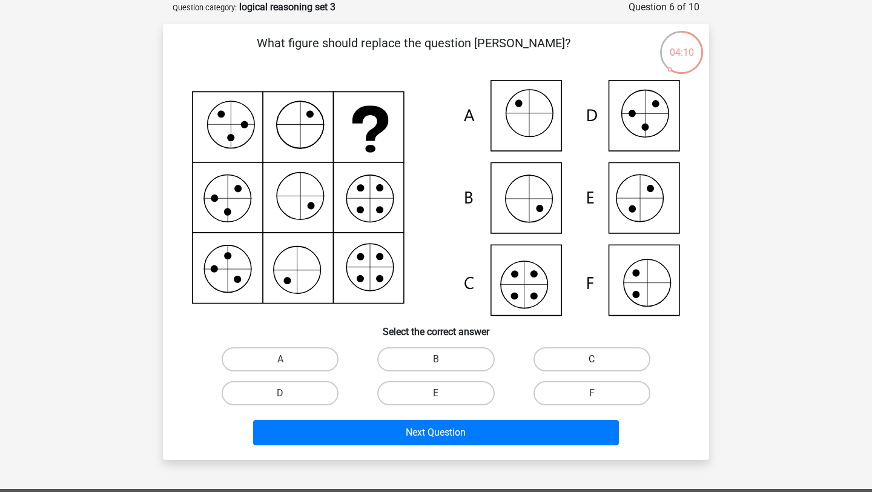
click at [576, 355] on label "C" at bounding box center [592, 359] width 117 height 24
click at [592, 359] on input "C" at bounding box center [596, 363] width 8 height 8
radio input "true"
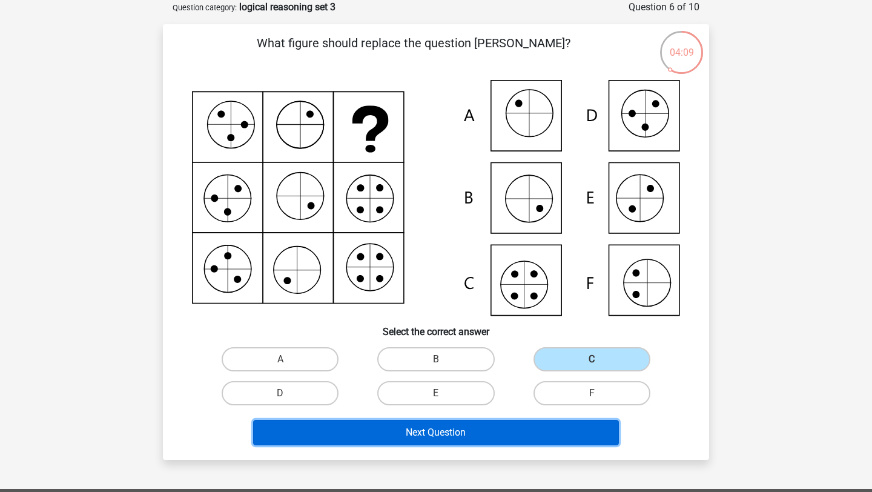
click at [499, 435] on button "Next Question" at bounding box center [436, 432] width 366 height 25
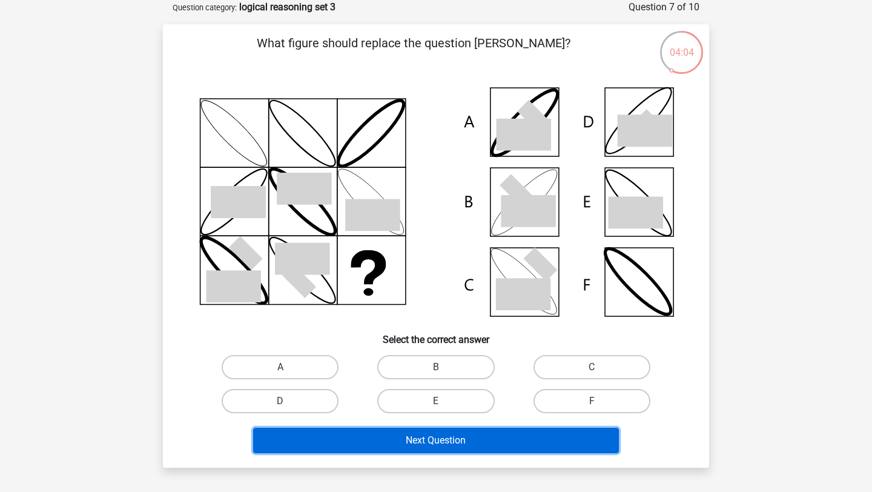
click at [527, 447] on button "Next Question" at bounding box center [436, 440] width 366 height 25
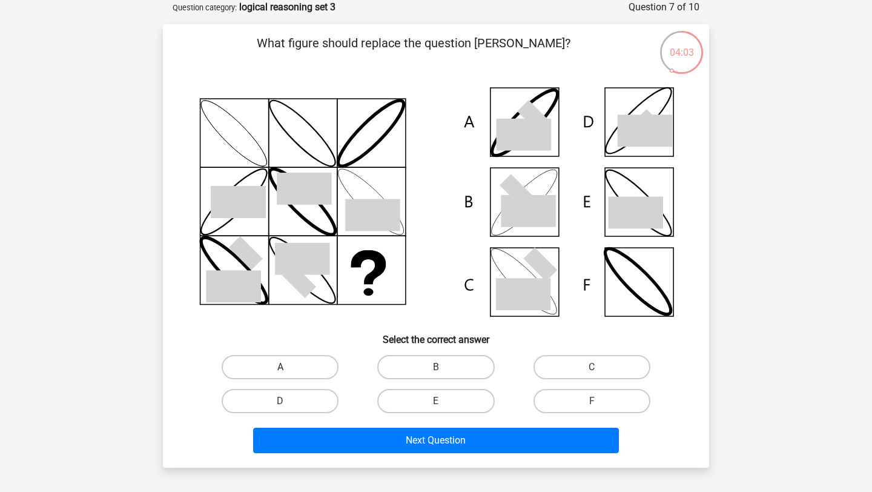
click at [289, 366] on label "A" at bounding box center [280, 367] width 117 height 24
click at [288, 367] on input "A" at bounding box center [284, 371] width 8 height 8
radio input "true"
click at [316, 400] on label "D" at bounding box center [280, 401] width 117 height 24
click at [288, 401] on input "D" at bounding box center [284, 405] width 8 height 8
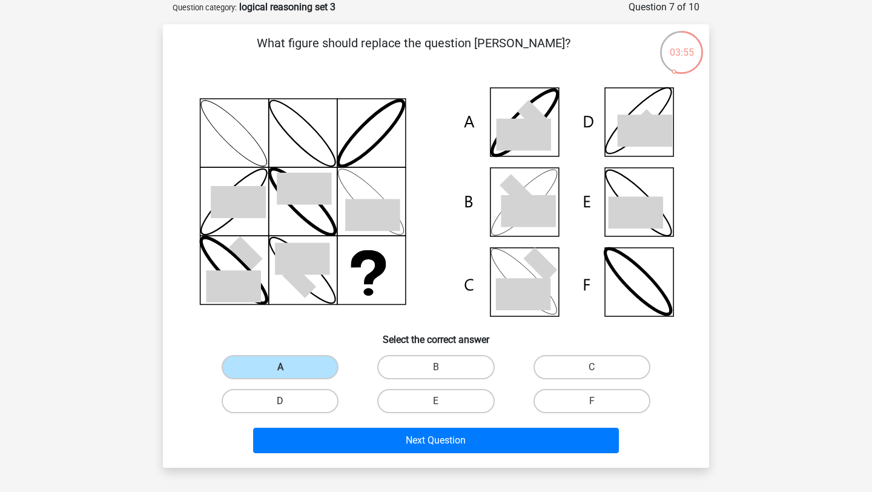
radio input "true"
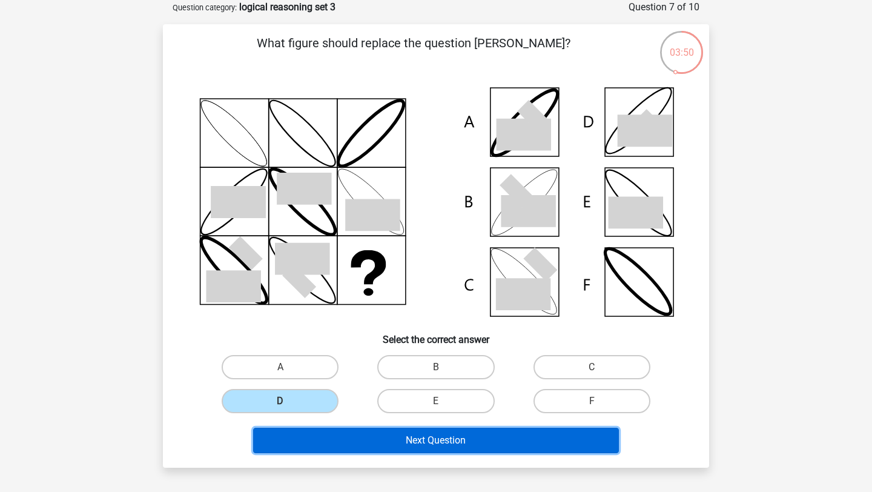
click at [419, 440] on button "Next Question" at bounding box center [436, 440] width 366 height 25
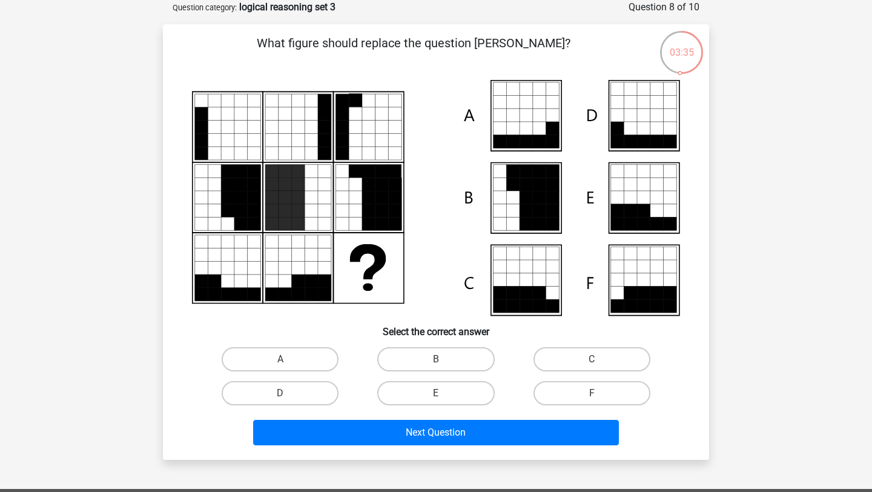
click at [598, 359] on input "C" at bounding box center [596, 363] width 8 height 8
radio input "true"
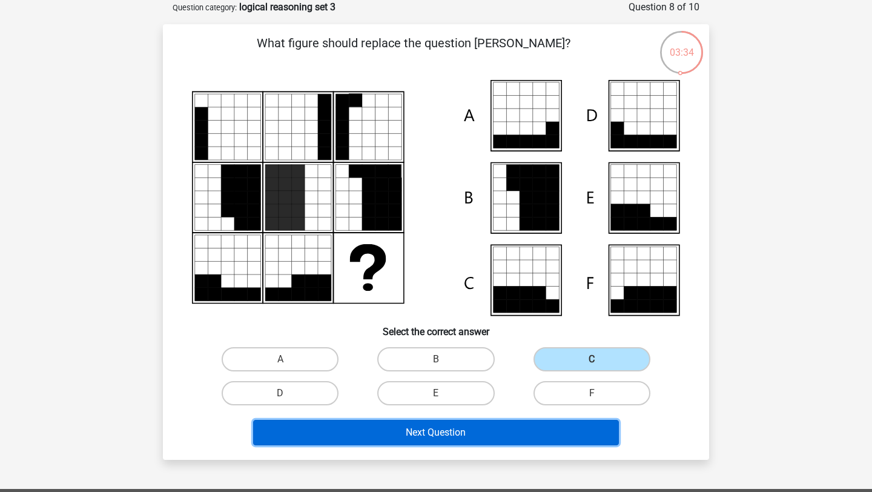
click at [501, 442] on button "Next Question" at bounding box center [436, 432] width 366 height 25
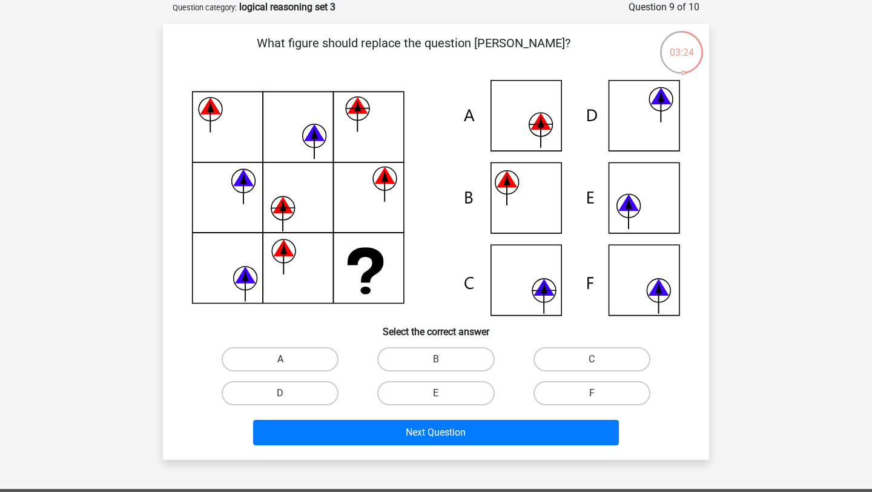
click at [292, 359] on label "A" at bounding box center [280, 359] width 117 height 24
click at [288, 359] on input "A" at bounding box center [284, 363] width 8 height 8
radio input "true"
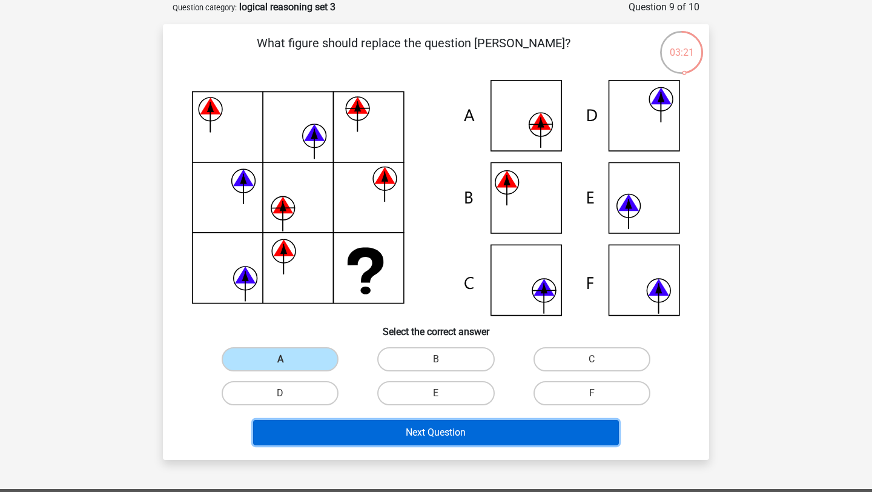
click at [404, 436] on button "Next Question" at bounding box center [436, 432] width 366 height 25
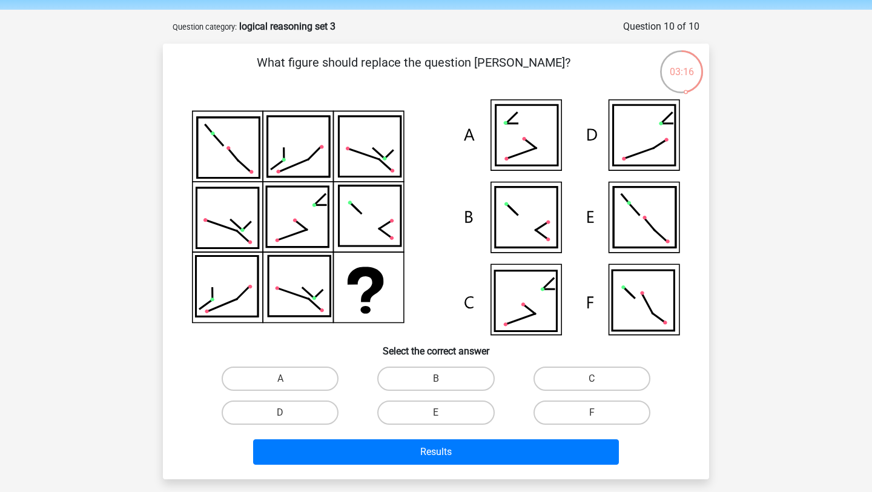
scroll to position [43, 0]
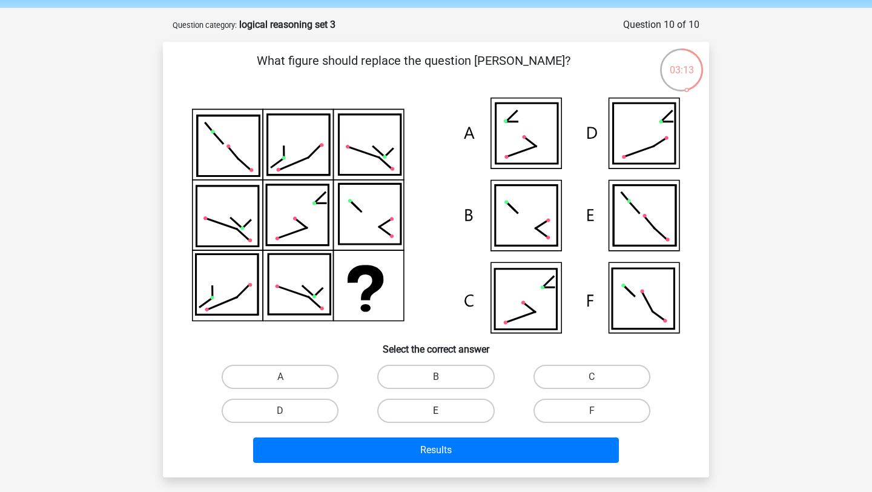
click at [439, 406] on label "E" at bounding box center [435, 410] width 117 height 24
click at [439, 411] on input "E" at bounding box center [440, 415] width 8 height 8
radio input "true"
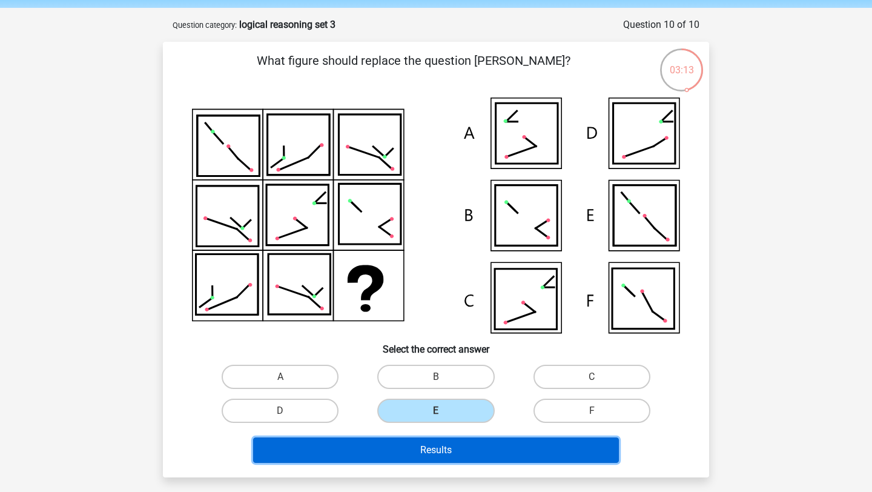
click at [440, 454] on button "Results" at bounding box center [436, 449] width 366 height 25
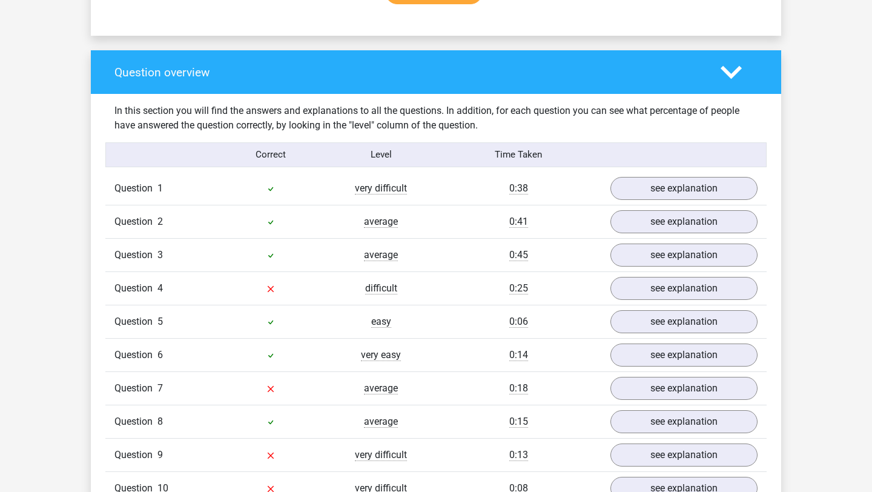
scroll to position [848, 0]
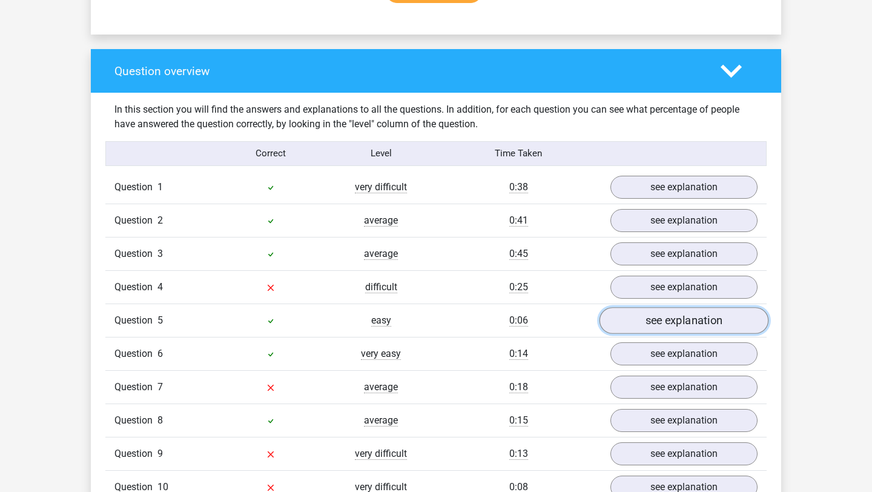
click at [713, 319] on link "see explanation" at bounding box center [684, 320] width 169 height 27
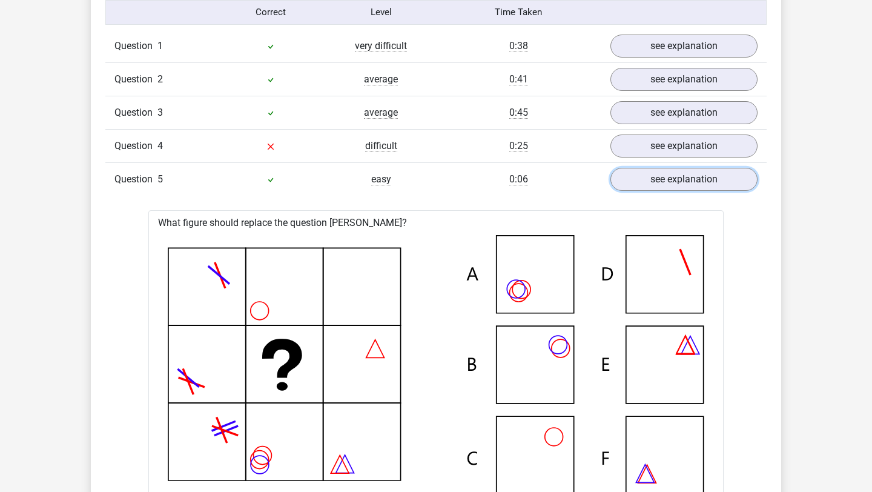
scroll to position [985, 0]
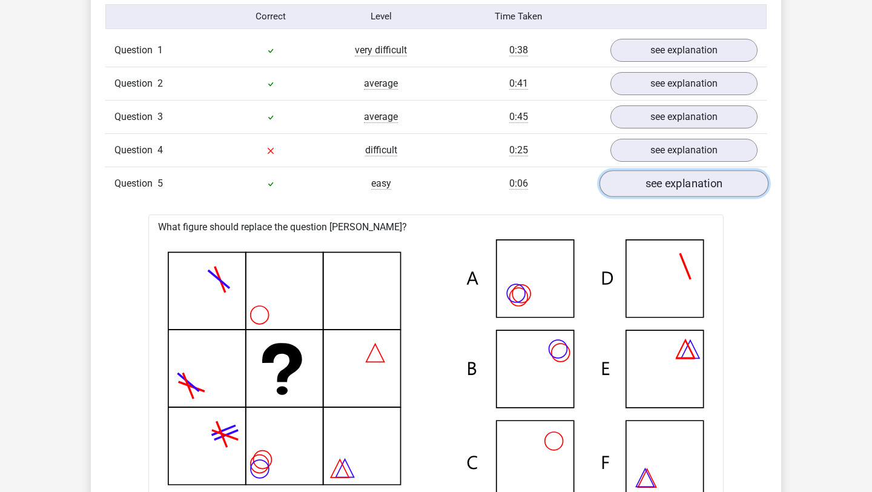
click at [660, 177] on link "see explanation" at bounding box center [684, 183] width 169 height 27
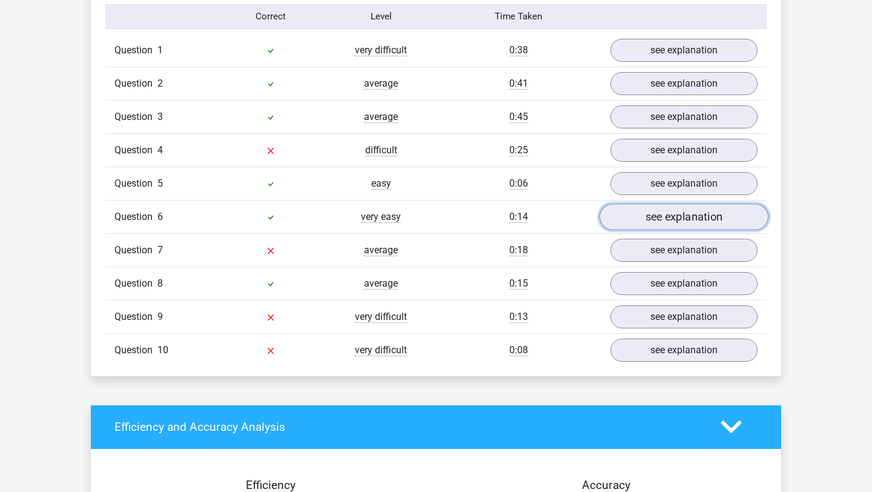
click at [655, 221] on link "see explanation" at bounding box center [684, 216] width 169 height 27
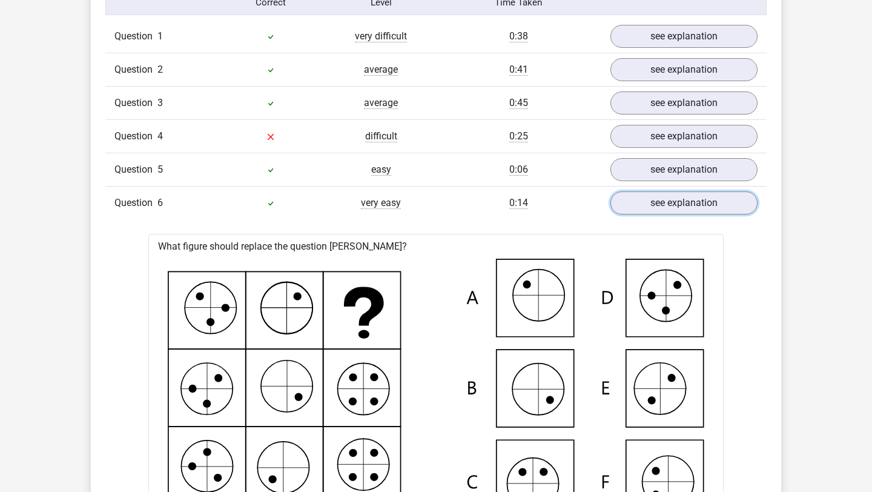
scroll to position [986, 0]
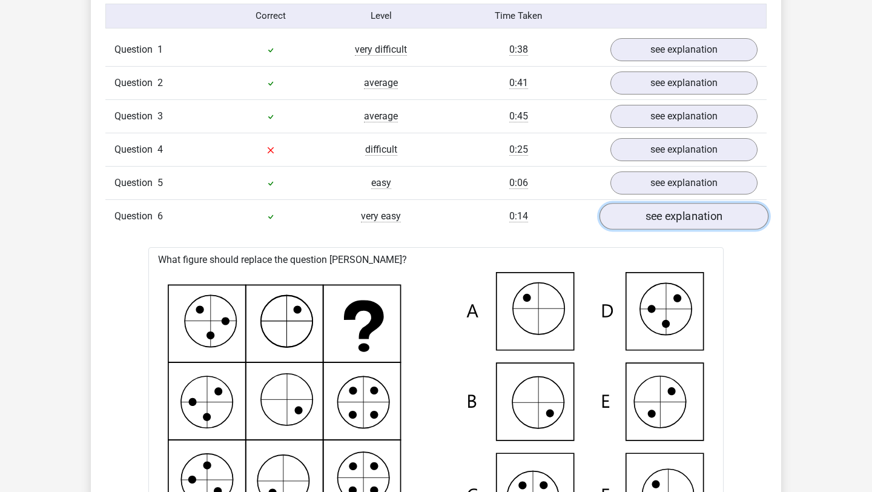
click at [678, 217] on link "see explanation" at bounding box center [684, 216] width 169 height 27
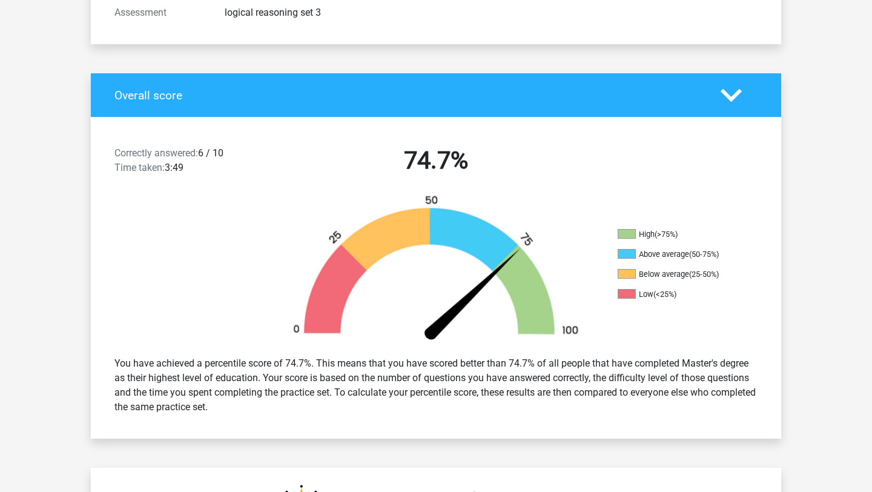
scroll to position [0, 0]
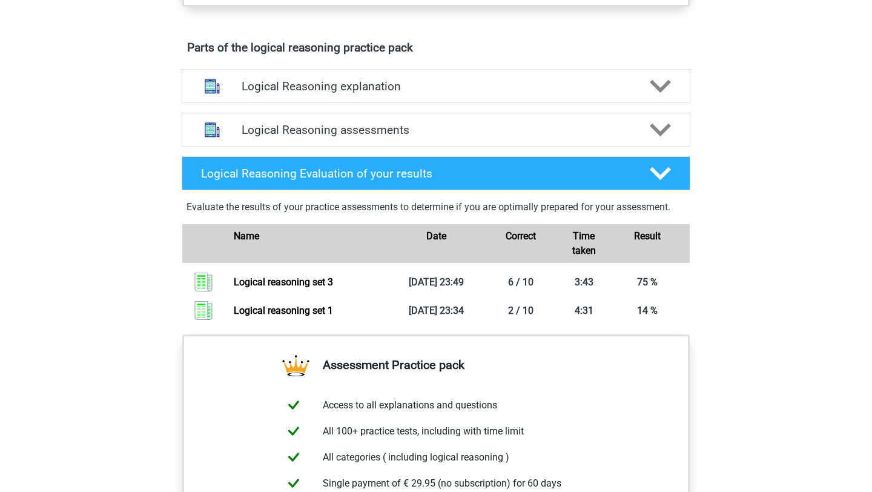
scroll to position [643, 0]
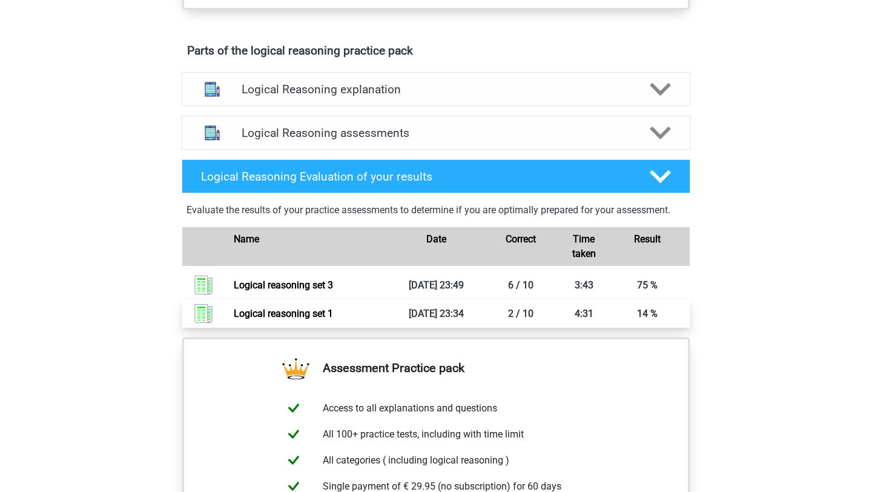
click at [277, 319] on link "Logical reasoning set 1" at bounding box center [283, 314] width 99 height 12
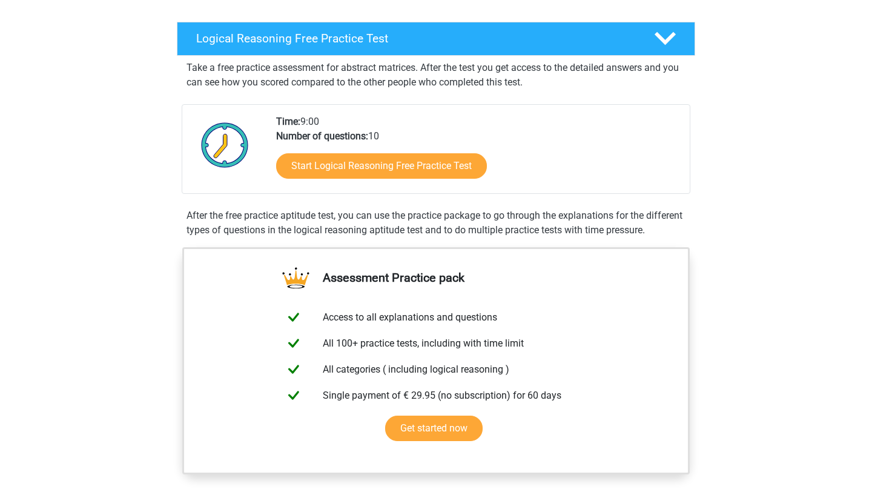
scroll to position [177, 0]
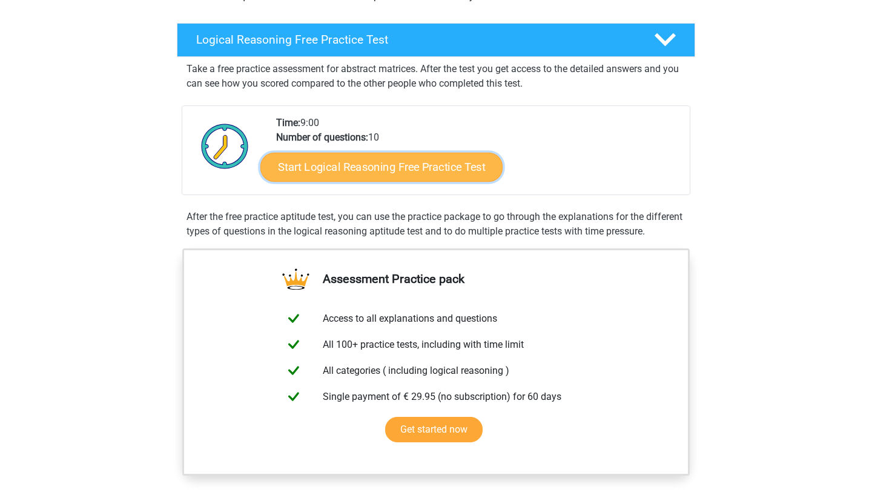
click at [366, 161] on link "Start Logical Reasoning Free Practice Test" at bounding box center [381, 166] width 242 height 29
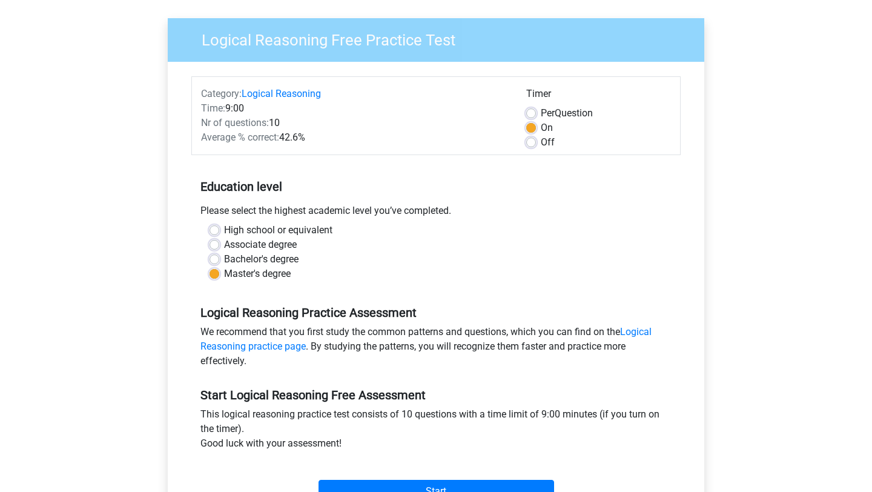
scroll to position [84, 0]
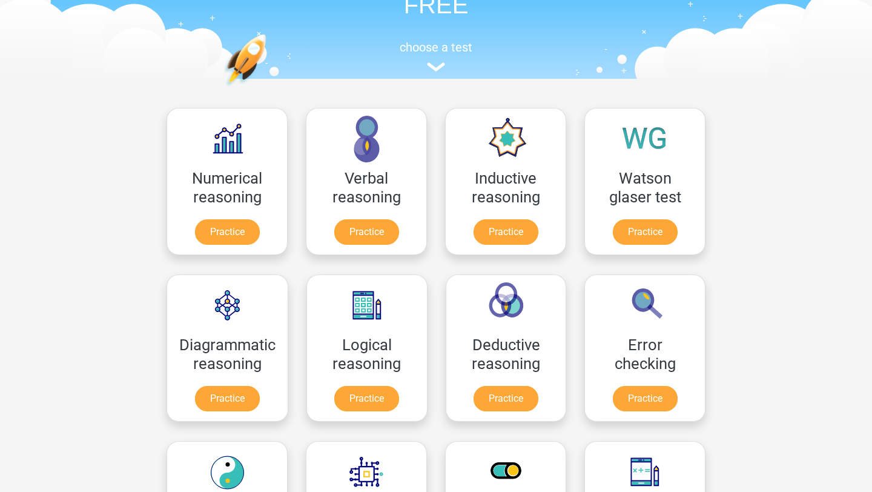
scroll to position [95, 0]
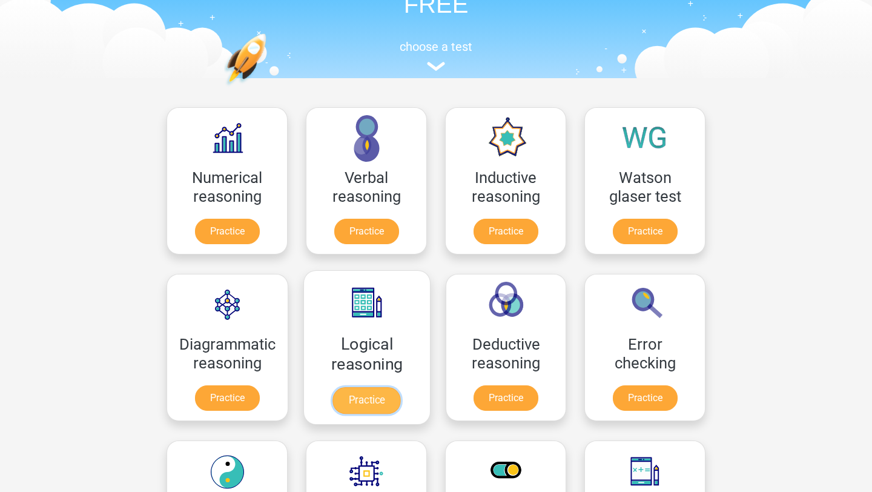
click at [386, 387] on link "Practice" at bounding box center [367, 400] width 68 height 27
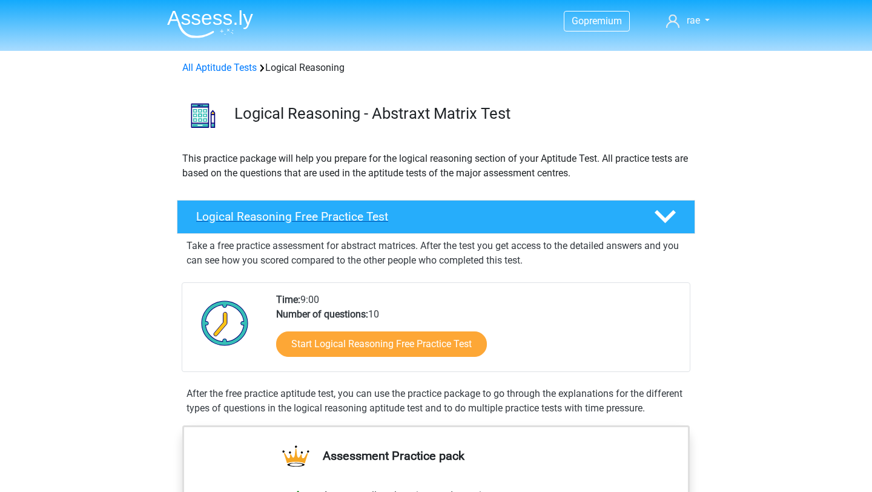
click at [406, 222] on h4 "Logical Reasoning Free Practice Test" at bounding box center [415, 217] width 438 height 14
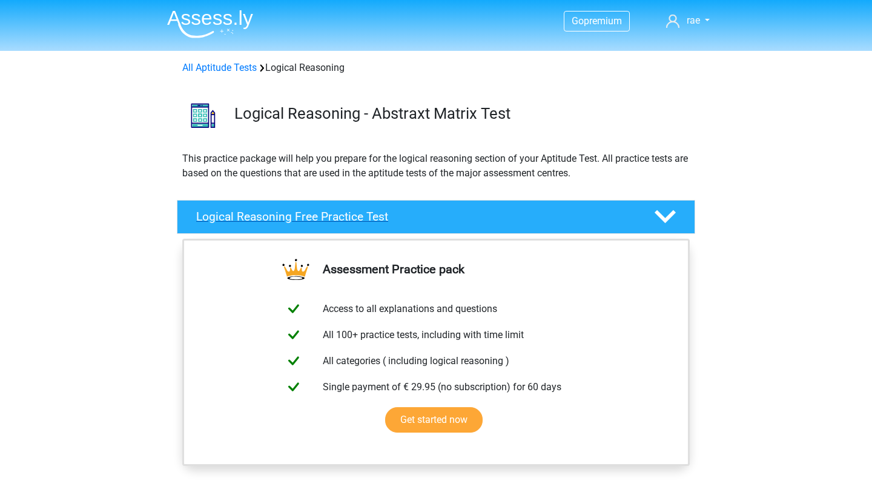
click at [406, 222] on h4 "Logical Reasoning Free Practice Test" at bounding box center [415, 217] width 438 height 14
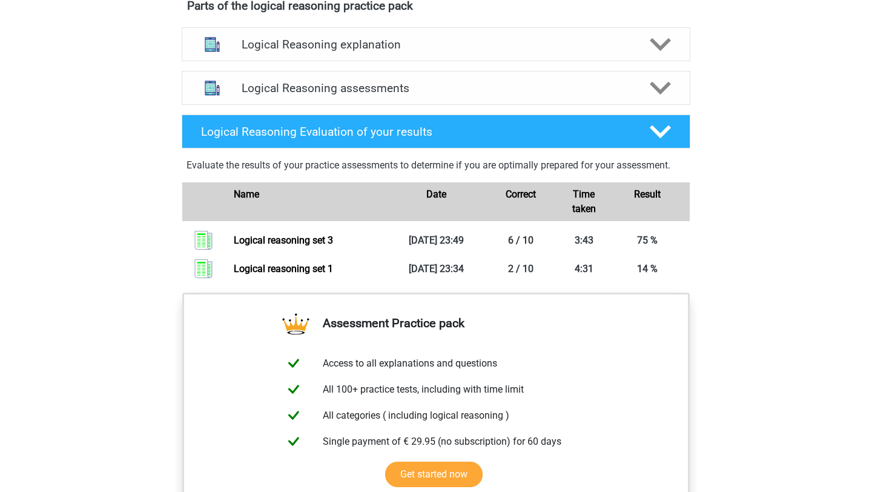
scroll to position [616, 0]
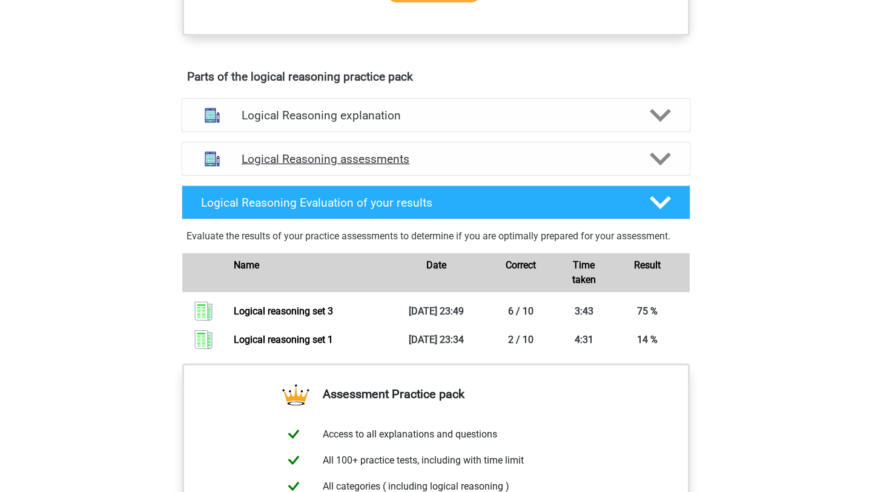
click at [391, 166] on h4 "Logical Reasoning assessments" at bounding box center [436, 159] width 389 height 14
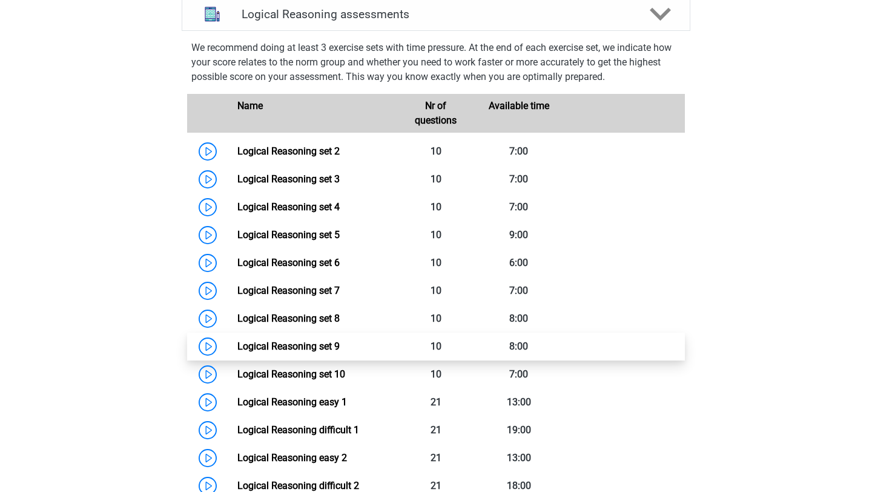
scroll to position [762, 0]
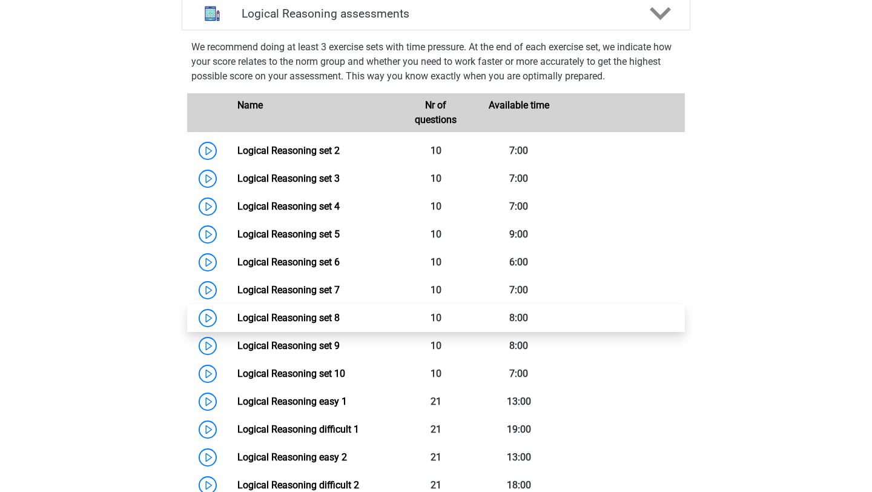
click at [291, 323] on link "Logical Reasoning set 8" at bounding box center [288, 318] width 102 height 12
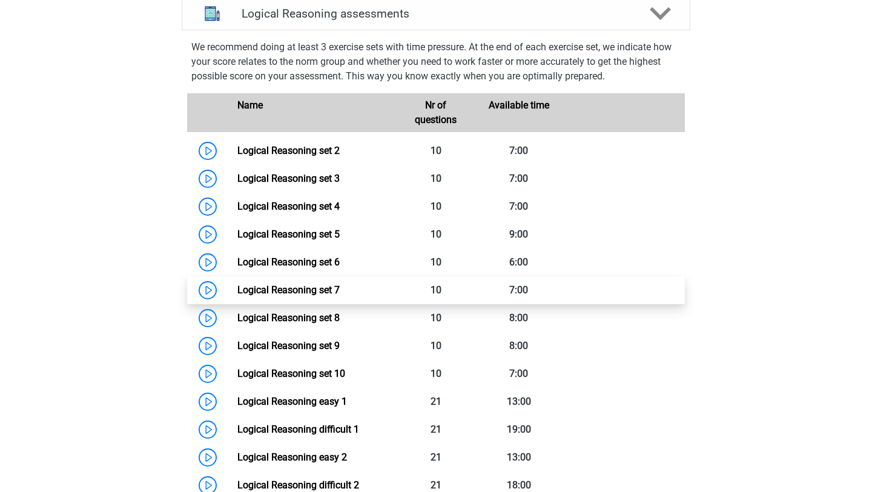
click at [283, 296] on link "Logical Reasoning set 7" at bounding box center [288, 290] width 102 height 12
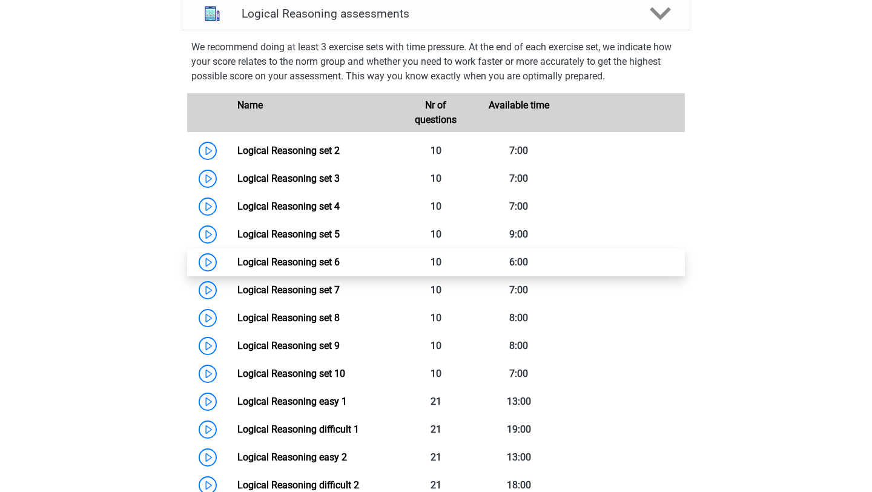
click at [299, 268] on link "Logical Reasoning set 6" at bounding box center [288, 262] width 102 height 12
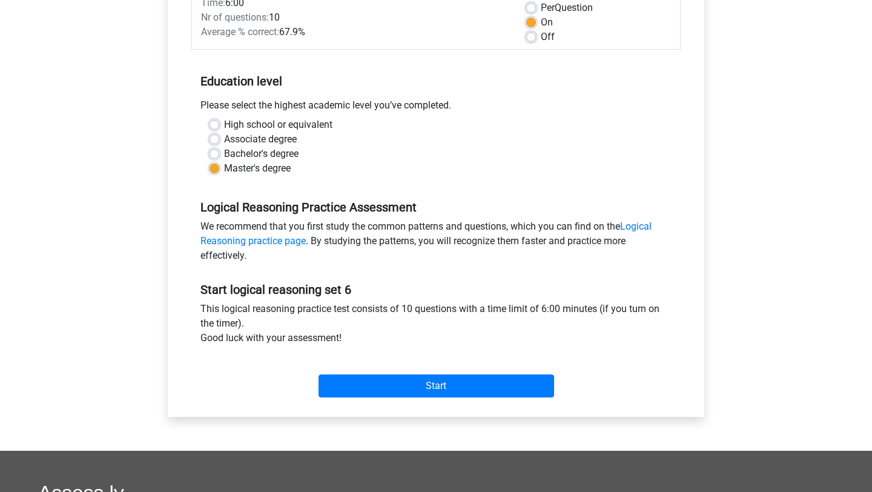
scroll to position [188, 0]
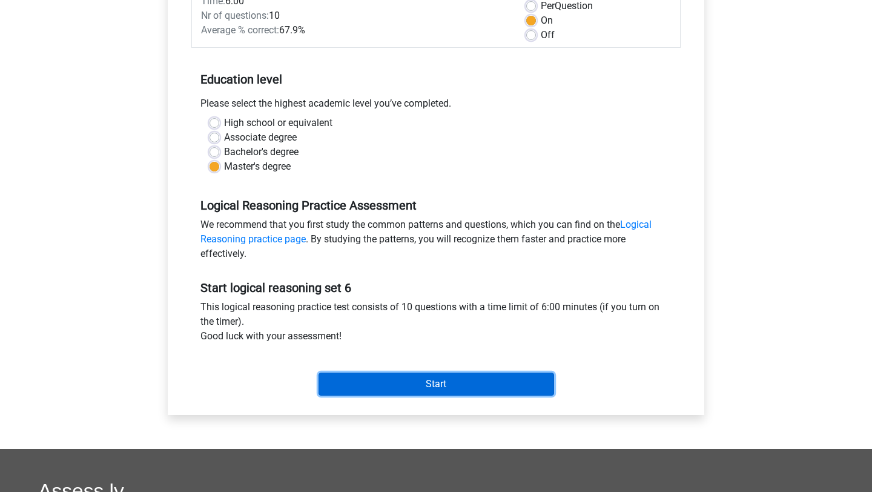
click at [376, 380] on input "Start" at bounding box center [437, 383] width 236 height 23
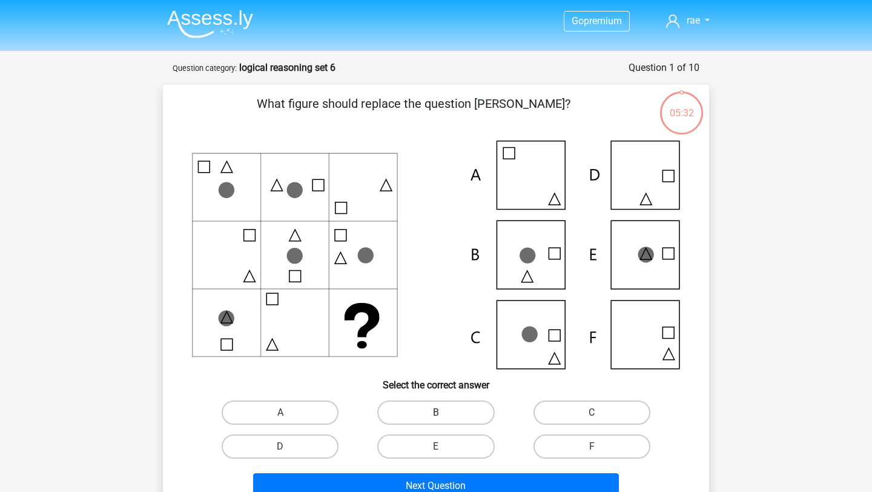
click at [420, 414] on label "B" at bounding box center [435, 412] width 117 height 24
click at [436, 414] on input "B" at bounding box center [440, 416] width 8 height 8
radio input "true"
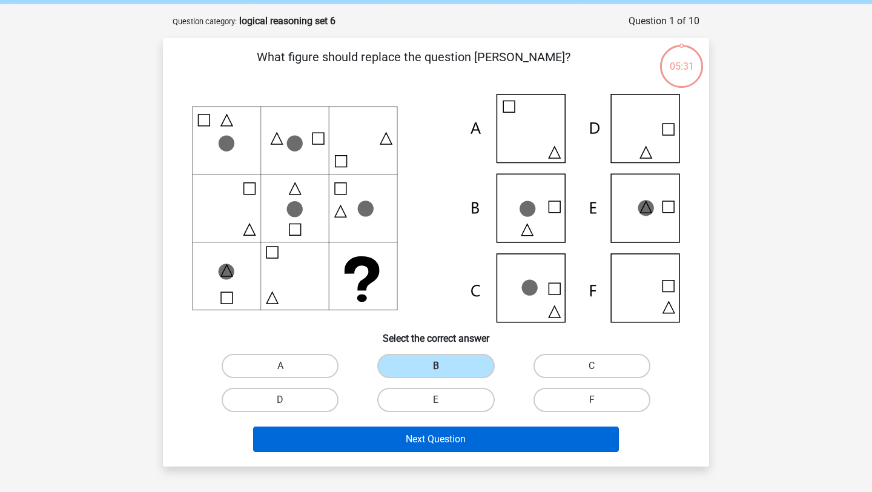
scroll to position [47, 0]
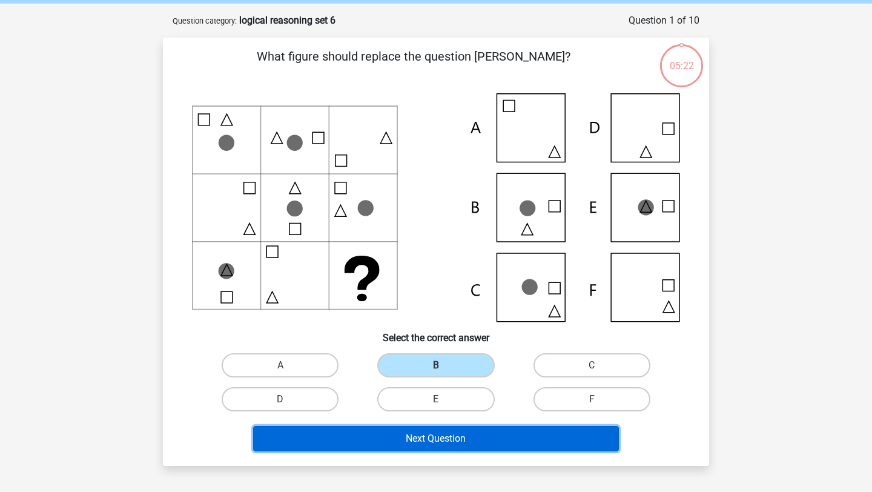
click at [450, 438] on button "Next Question" at bounding box center [436, 438] width 366 height 25
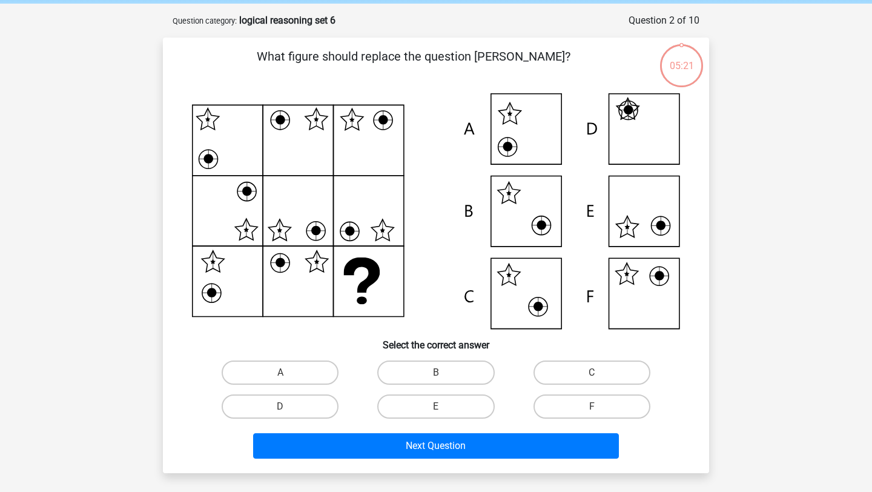
scroll to position [61, 0]
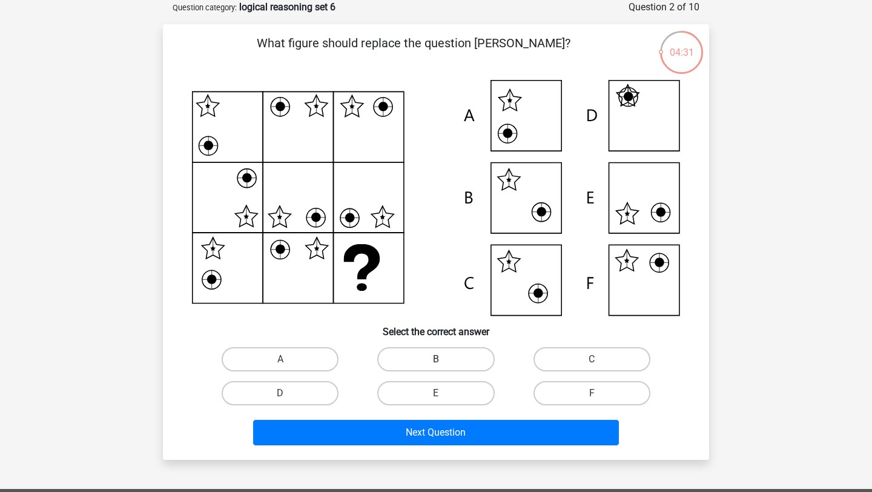
click at [444, 360] on label "B" at bounding box center [435, 359] width 117 height 24
click at [444, 360] on input "B" at bounding box center [440, 363] width 8 height 8
radio input "true"
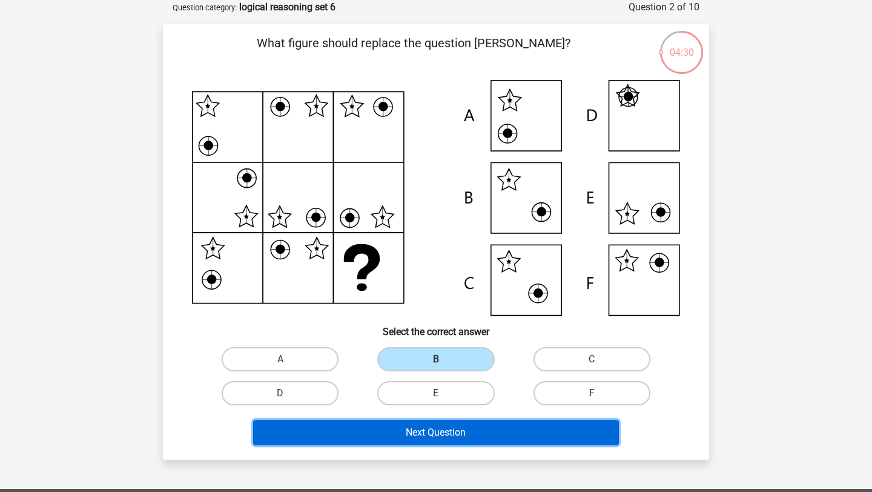
click at [434, 435] on button "Next Question" at bounding box center [436, 432] width 366 height 25
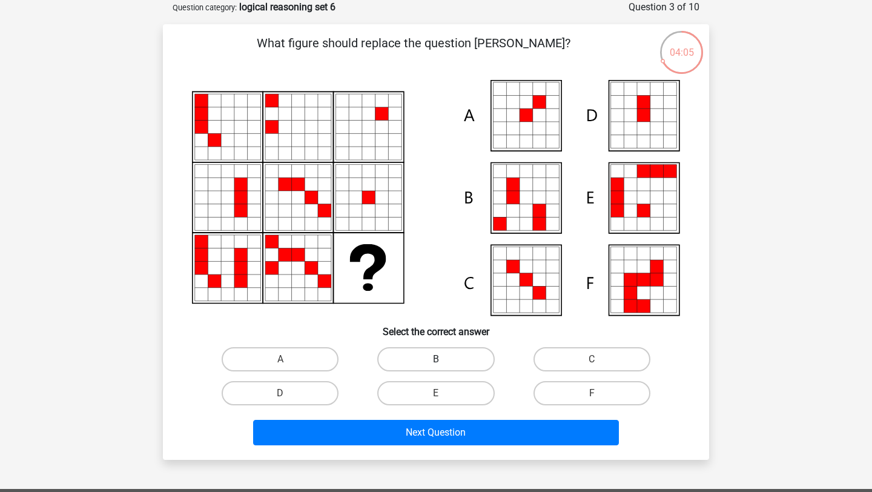
click at [461, 357] on label "B" at bounding box center [435, 359] width 117 height 24
click at [444, 359] on input "B" at bounding box center [440, 363] width 8 height 8
radio input "true"
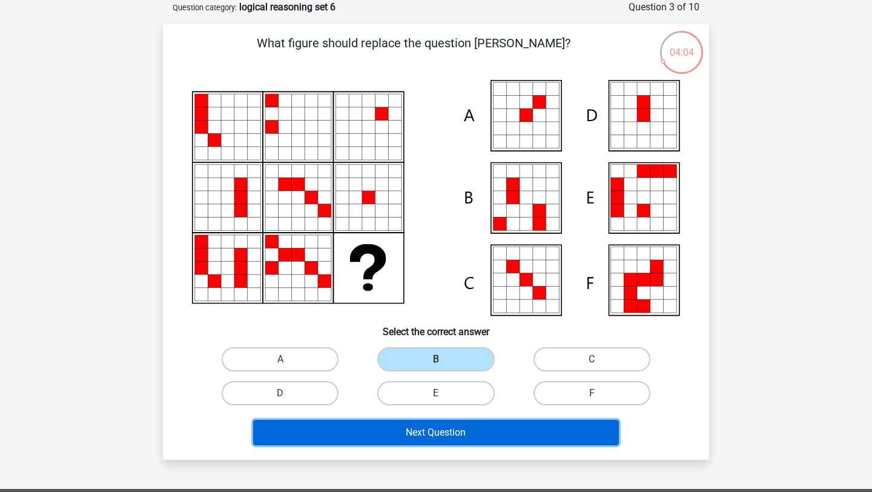
click at [440, 434] on button "Next Question" at bounding box center [436, 432] width 366 height 25
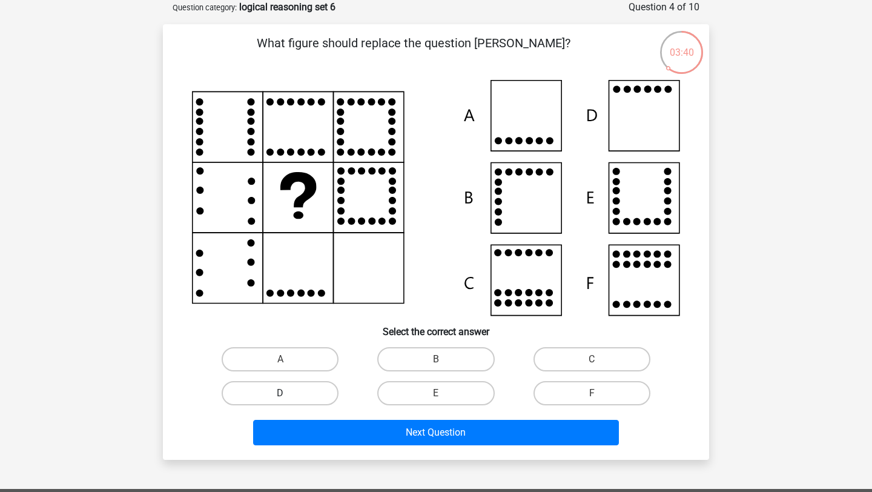
click at [313, 394] on label "D" at bounding box center [280, 393] width 117 height 24
click at [288, 394] on input "D" at bounding box center [284, 397] width 8 height 8
radio input "true"
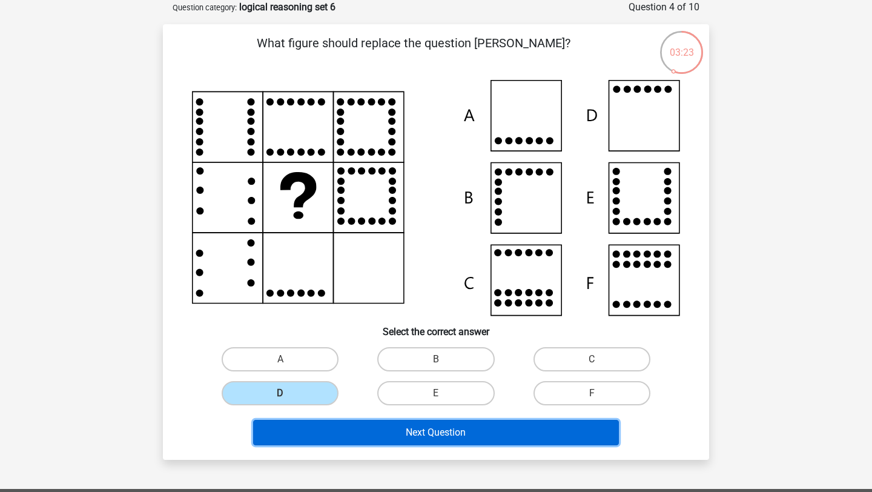
click at [372, 431] on button "Next Question" at bounding box center [436, 432] width 366 height 25
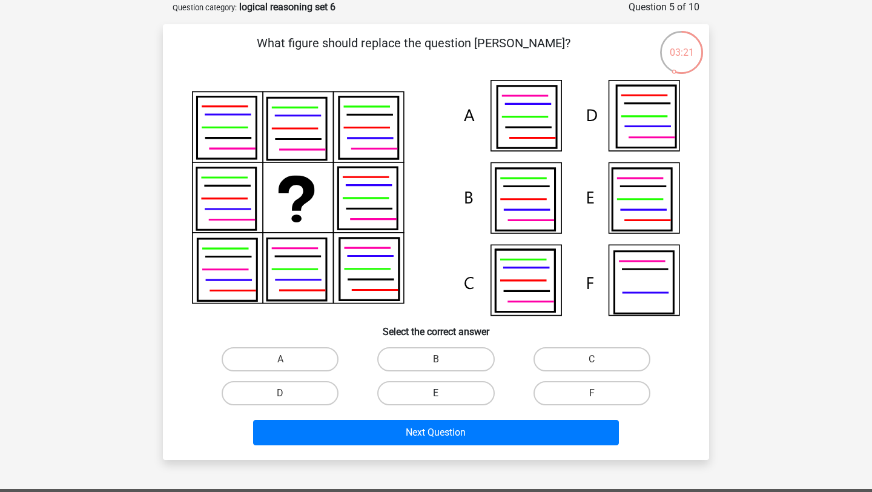
click at [460, 391] on label "E" at bounding box center [435, 393] width 117 height 24
click at [444, 393] on input "E" at bounding box center [440, 397] width 8 height 8
radio input "true"
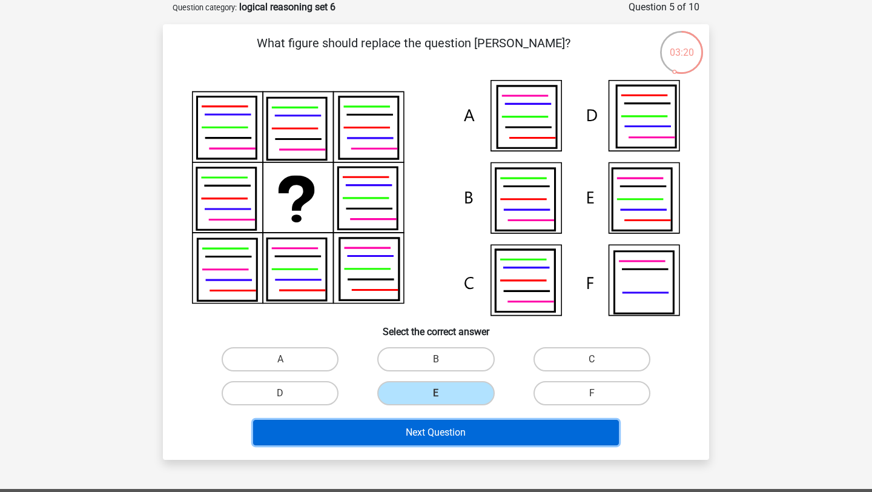
click at [454, 435] on button "Next Question" at bounding box center [436, 432] width 366 height 25
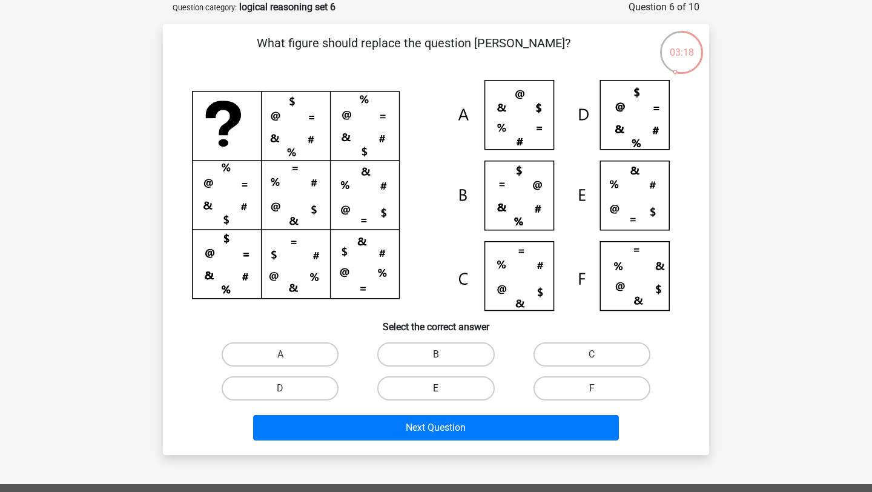
click at [444, 391] on label "E" at bounding box center [435, 388] width 117 height 24
click at [444, 391] on input "E" at bounding box center [440, 392] width 8 height 8
radio input "true"
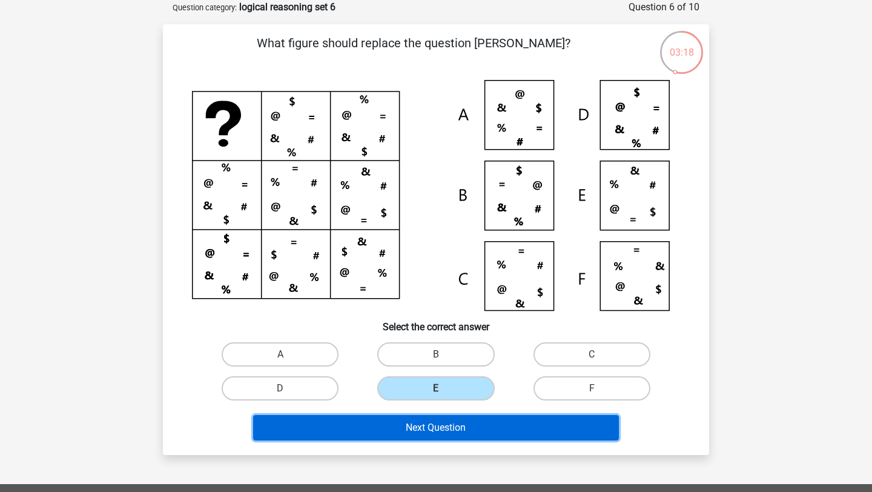
click at [443, 421] on button "Next Question" at bounding box center [436, 427] width 366 height 25
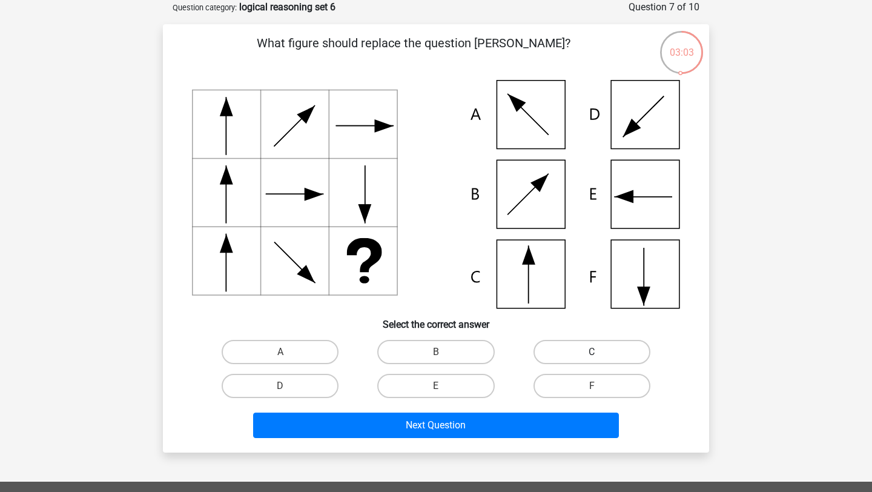
click at [602, 346] on label "C" at bounding box center [592, 352] width 117 height 24
click at [600, 352] on input "C" at bounding box center [596, 356] width 8 height 8
radio input "true"
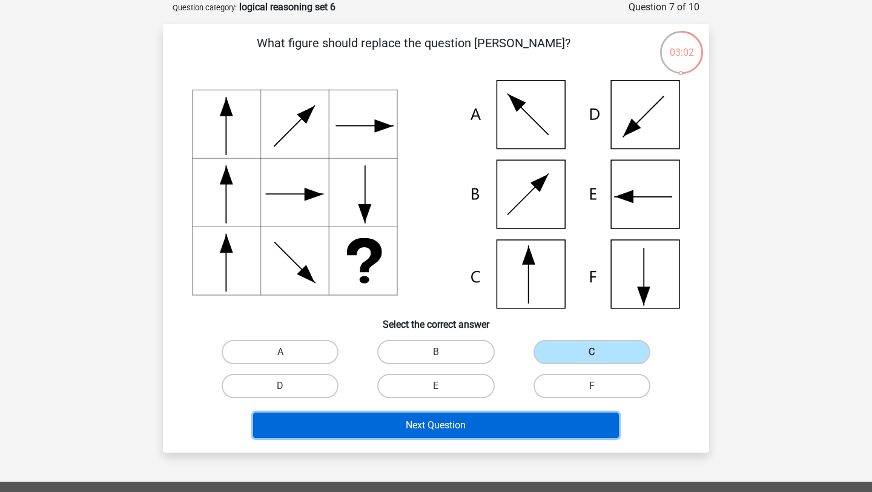
click at [526, 425] on button "Next Question" at bounding box center [436, 424] width 366 height 25
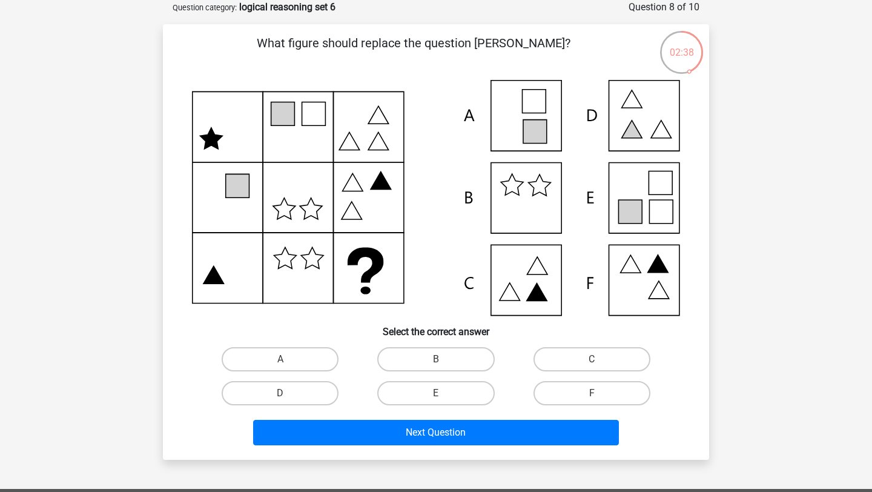
click at [640, 124] on icon at bounding box center [436, 198] width 488 height 236
click at [321, 395] on label "D" at bounding box center [280, 393] width 117 height 24
click at [288, 395] on input "D" at bounding box center [284, 397] width 8 height 8
radio input "true"
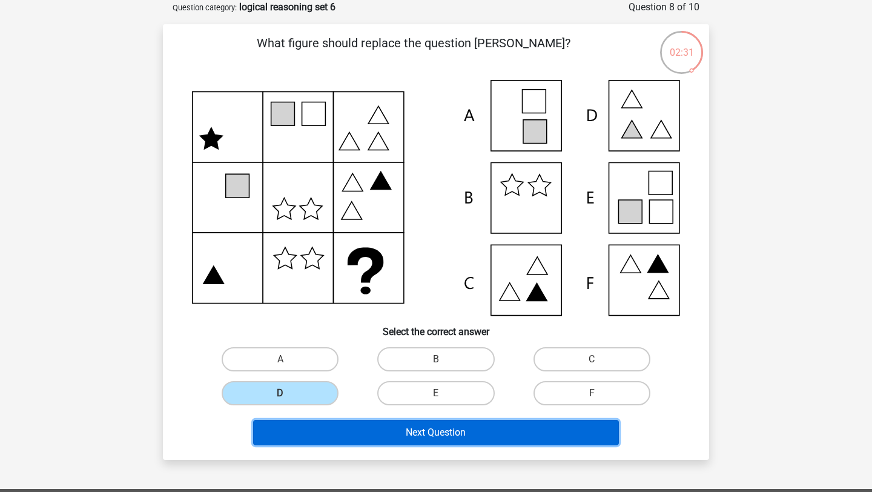
click at [426, 434] on button "Next Question" at bounding box center [436, 432] width 366 height 25
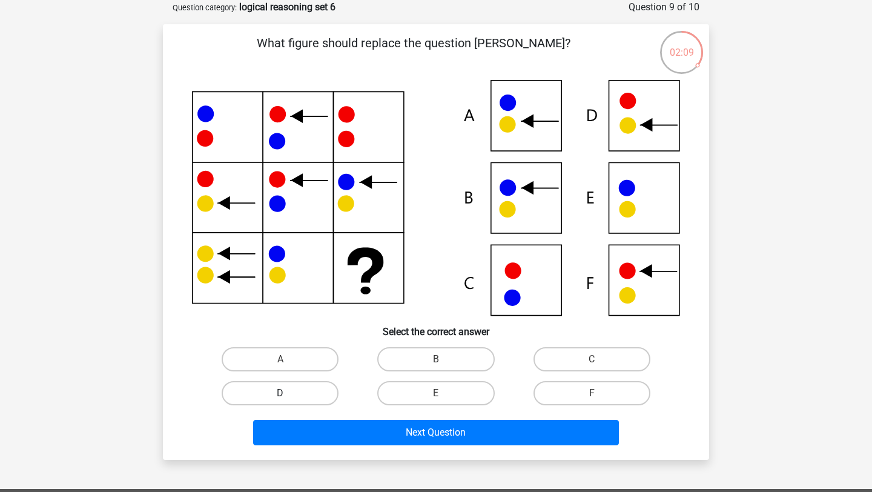
click at [289, 394] on label "D" at bounding box center [280, 393] width 117 height 24
click at [288, 394] on input "D" at bounding box center [284, 397] width 8 height 8
radio input "true"
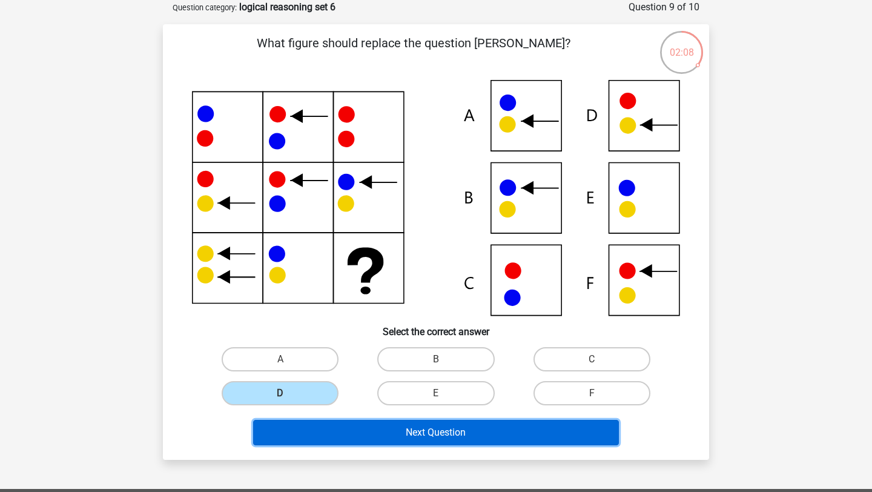
click at [318, 437] on button "Next Question" at bounding box center [436, 432] width 366 height 25
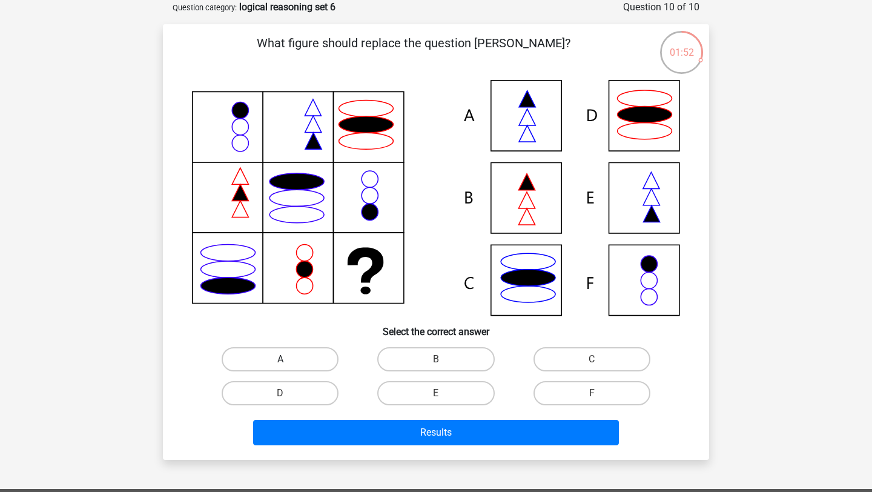
click at [294, 363] on label "A" at bounding box center [280, 359] width 117 height 24
click at [288, 363] on input "A" at bounding box center [284, 363] width 8 height 8
radio input "true"
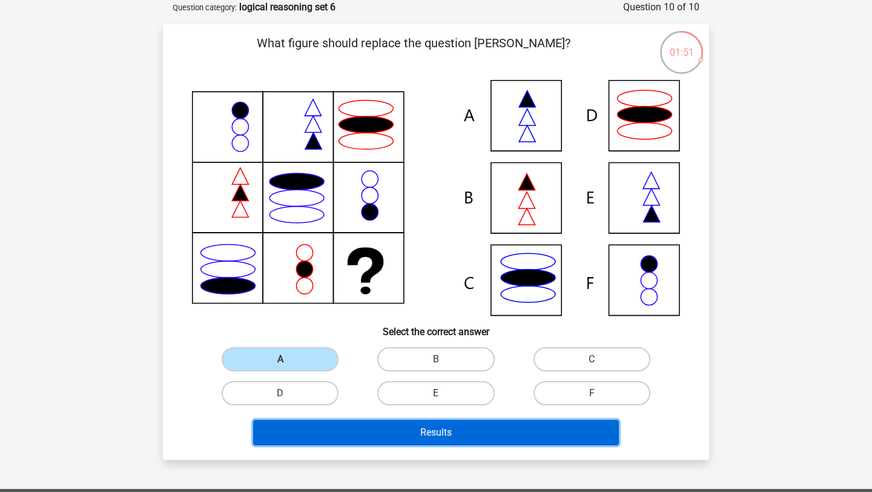
click at [335, 425] on button "Results" at bounding box center [436, 432] width 366 height 25
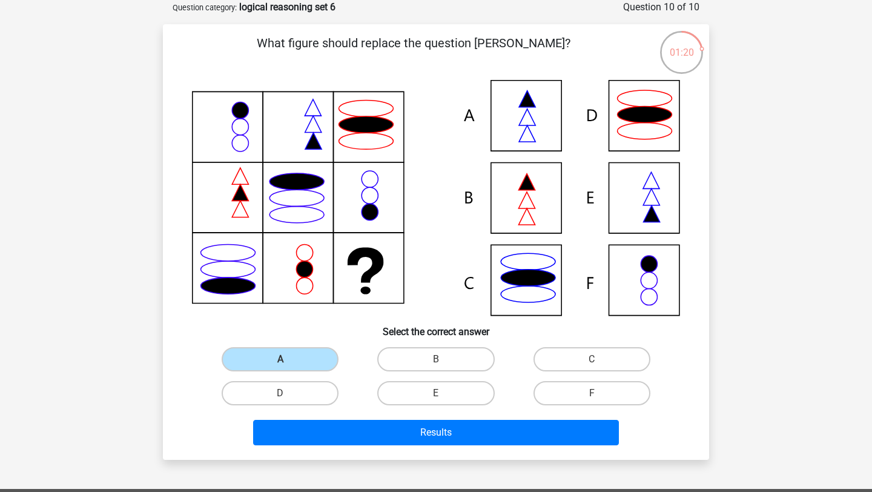
scroll to position [0, 0]
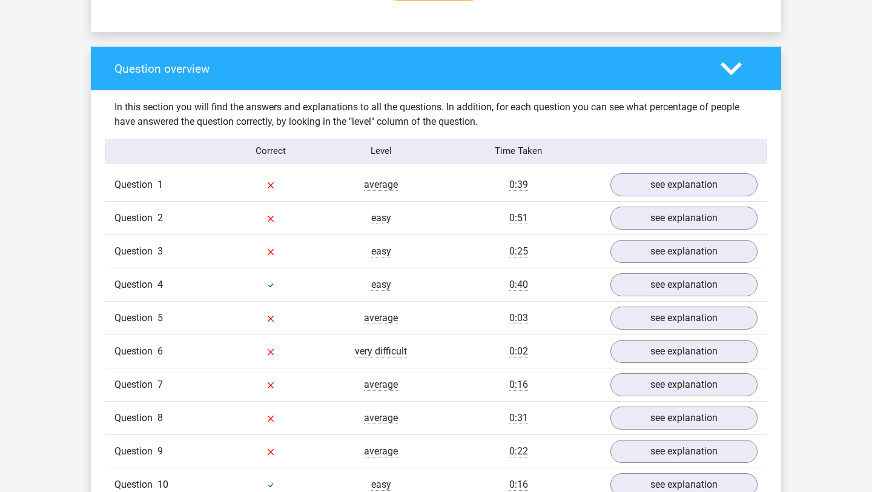
scroll to position [851, 0]
click at [645, 216] on link "see explanation" at bounding box center [684, 217] width 169 height 27
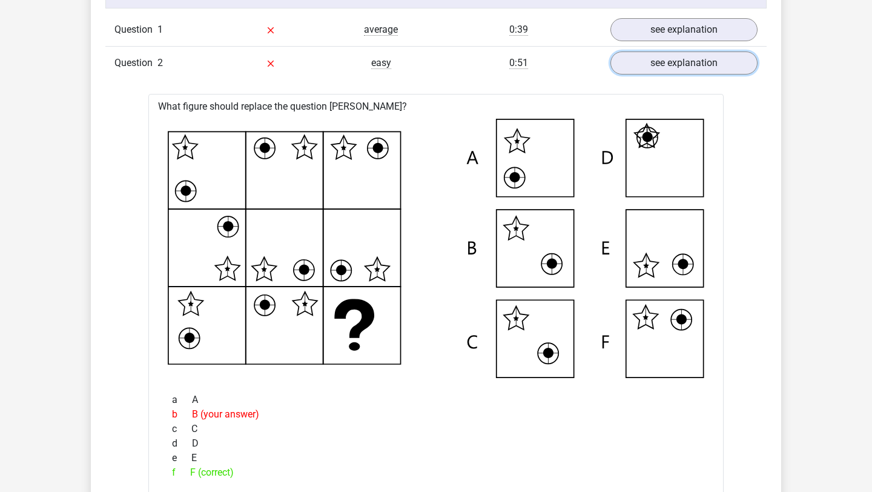
scroll to position [978, 0]
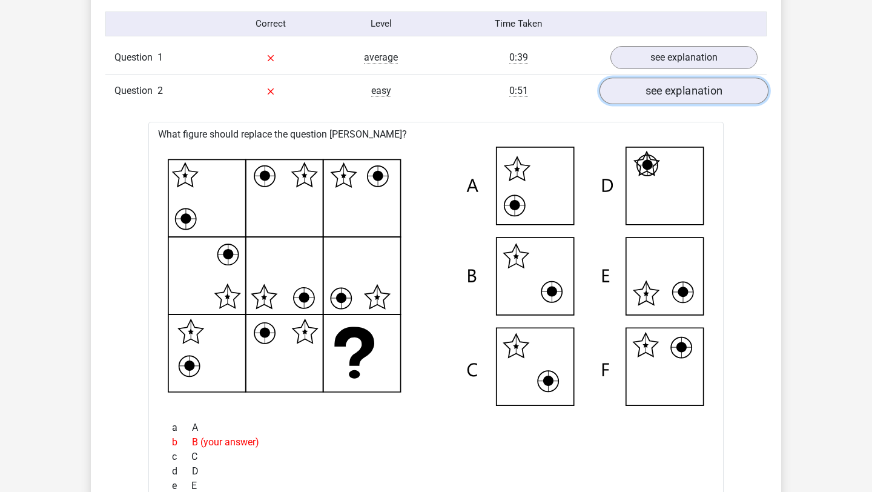
click at [670, 90] on link "see explanation" at bounding box center [684, 91] width 169 height 27
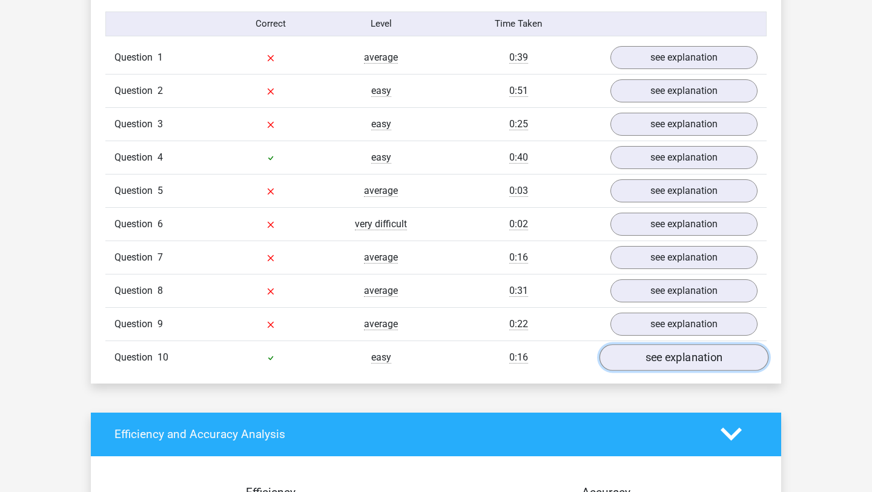
click at [653, 358] on link "see explanation" at bounding box center [684, 357] width 169 height 27
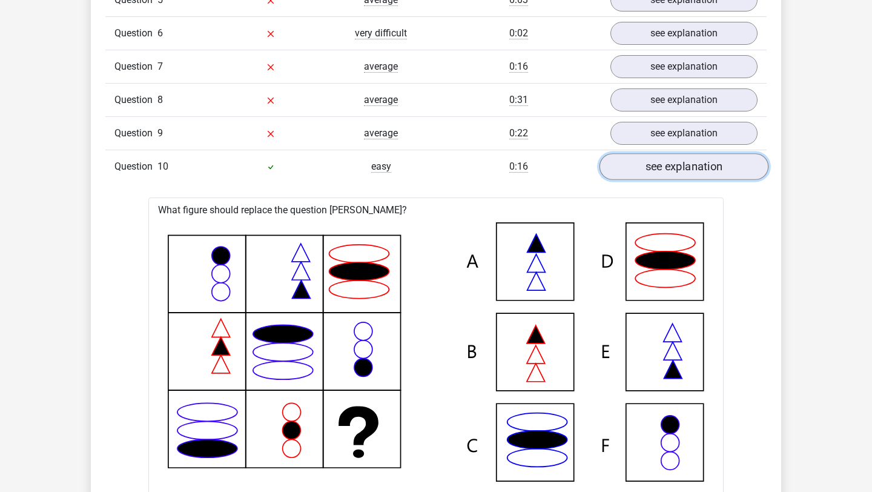
scroll to position [1148, 0]
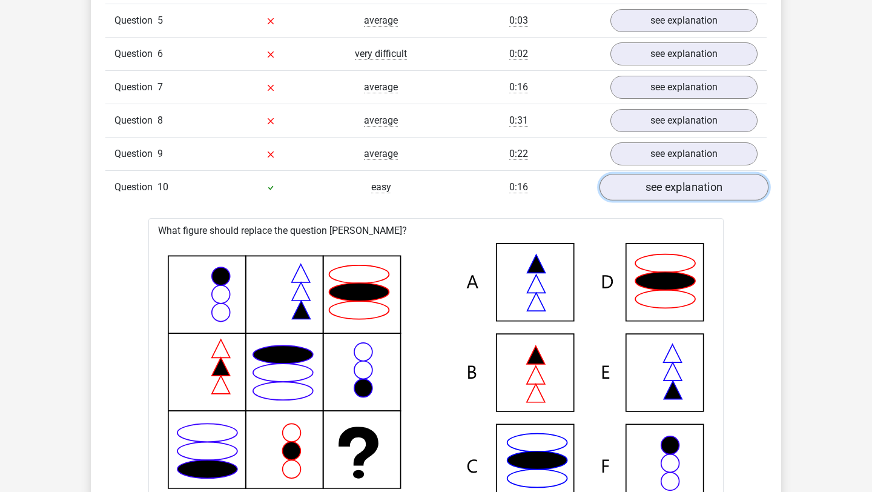
click at [665, 190] on link "see explanation" at bounding box center [684, 187] width 169 height 27
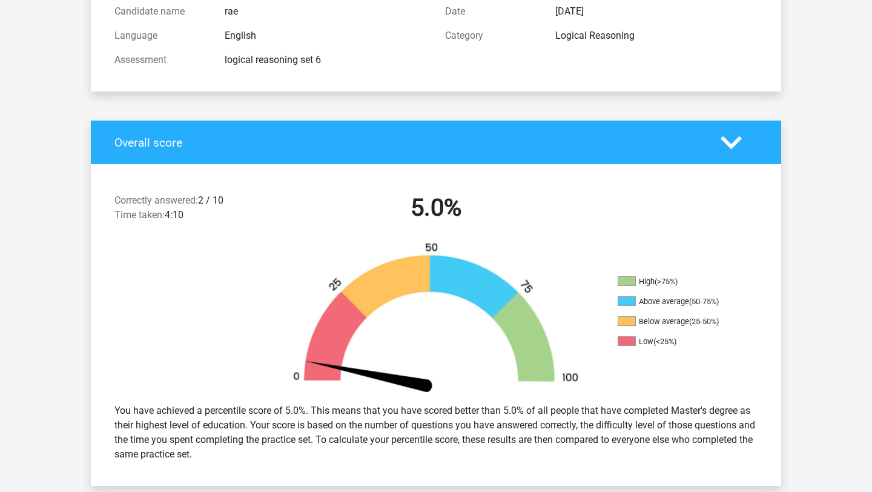
scroll to position [1, 0]
